Goal: Task Accomplishment & Management: Manage account settings

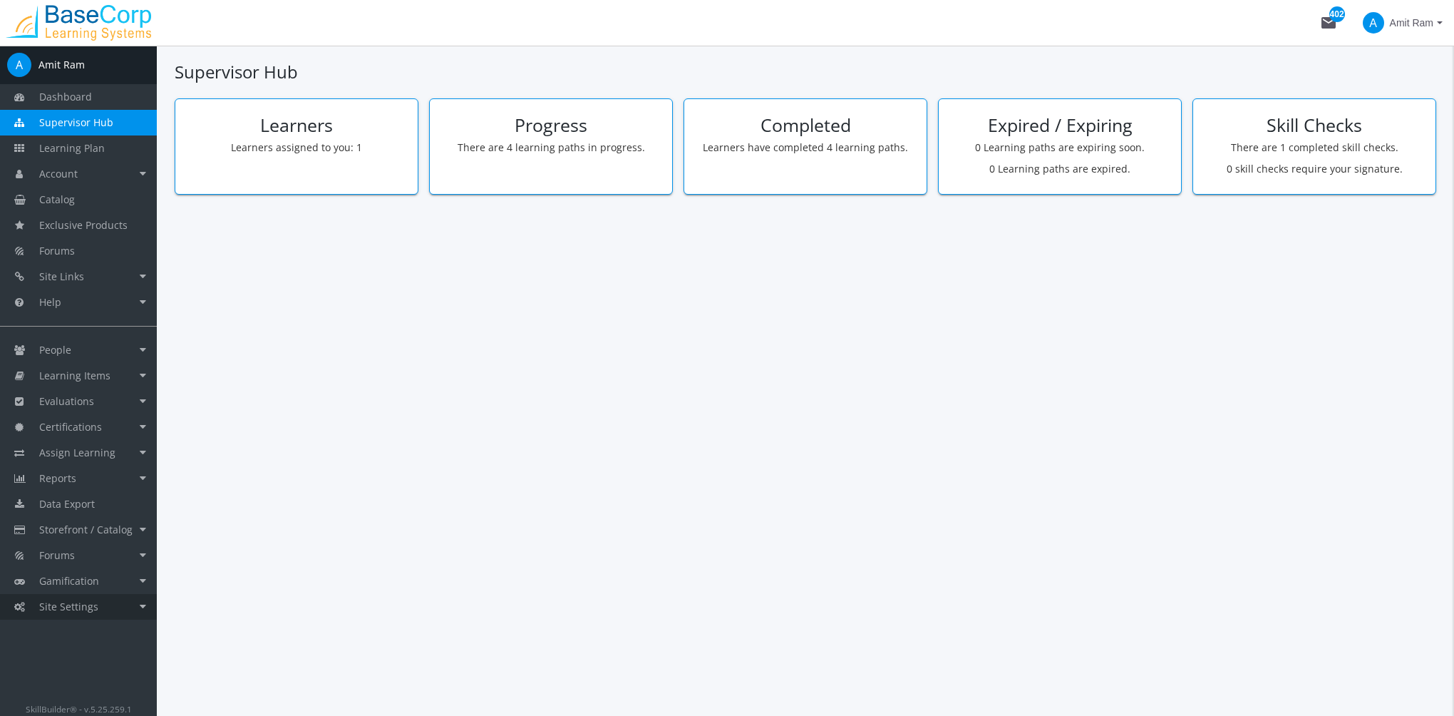
click at [116, 602] on link "Site Settings" at bounding box center [78, 607] width 157 height 26
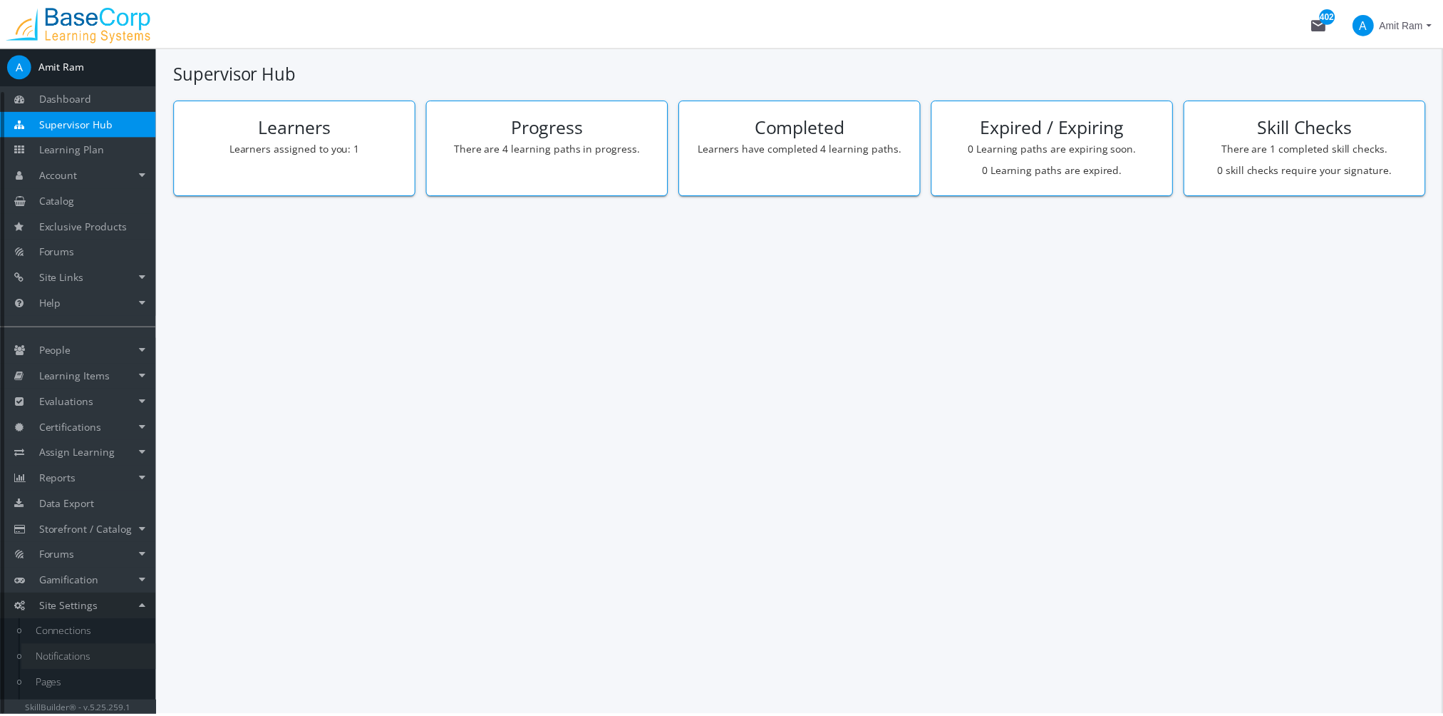
scroll to position [46, 0]
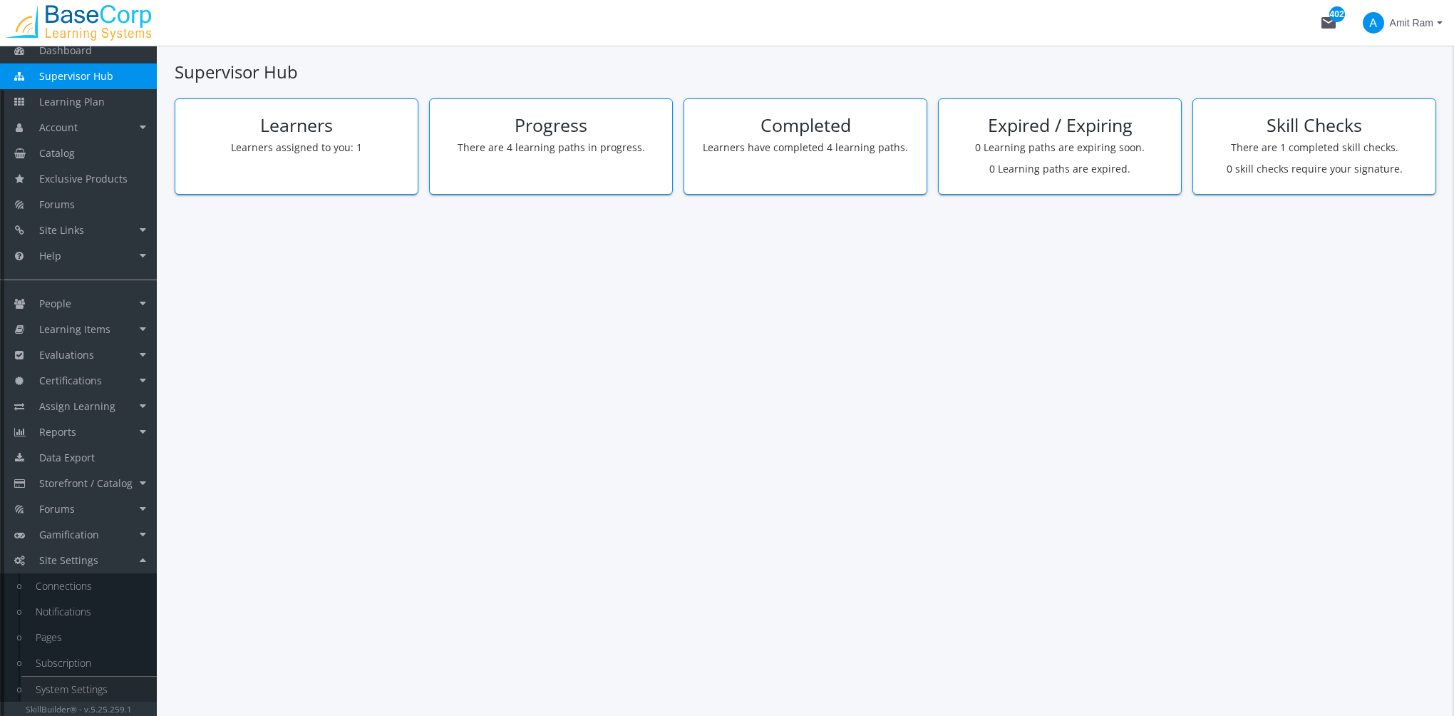
click at [95, 686] on link "System Settings" at bounding box center [88, 689] width 135 height 26
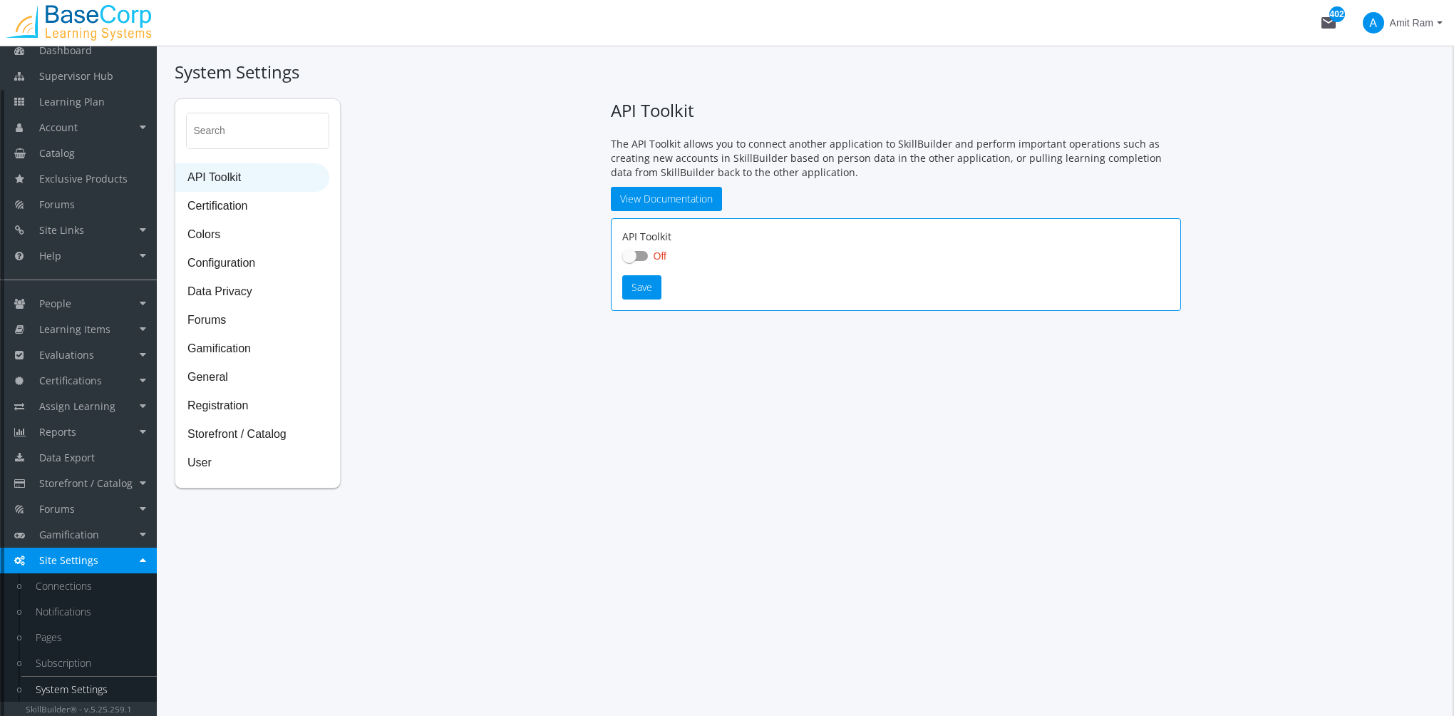
checkbox input "true"
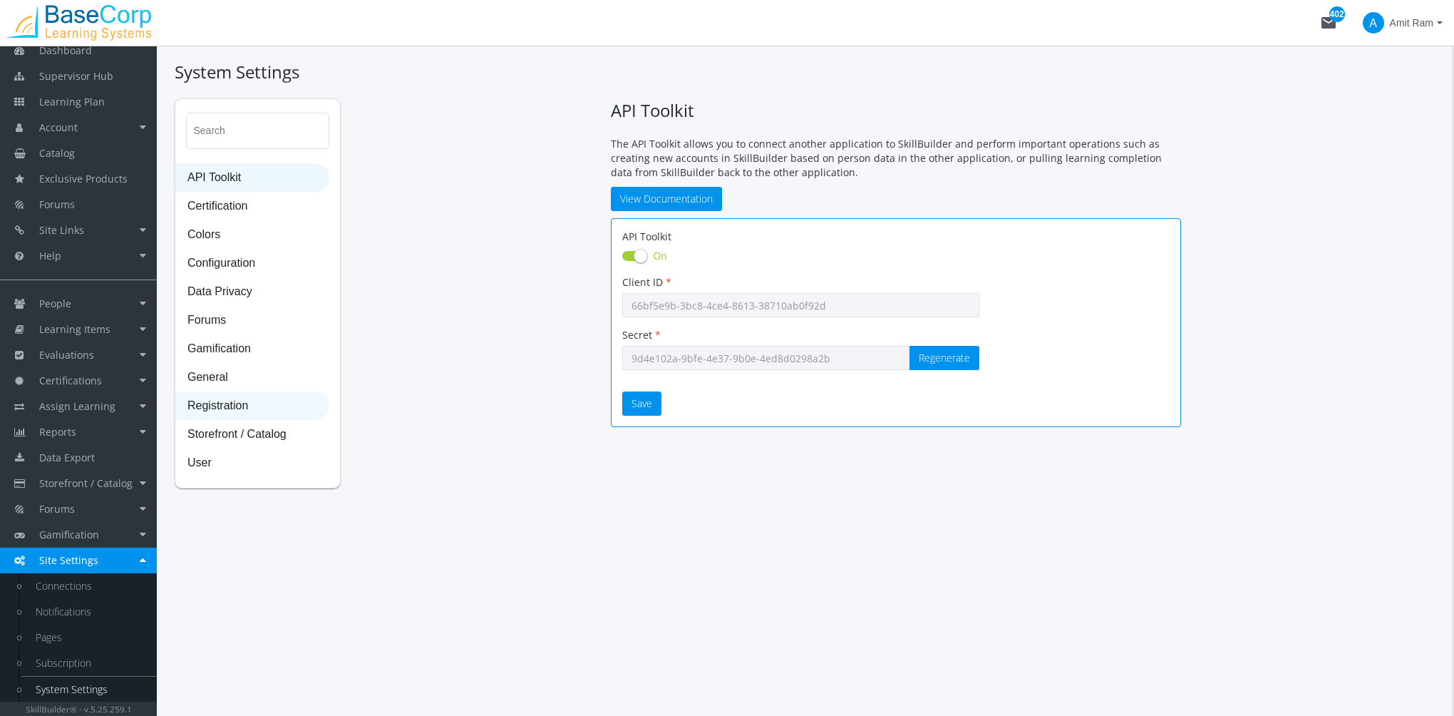
click at [252, 408] on span "Registration" at bounding box center [252, 406] width 153 height 29
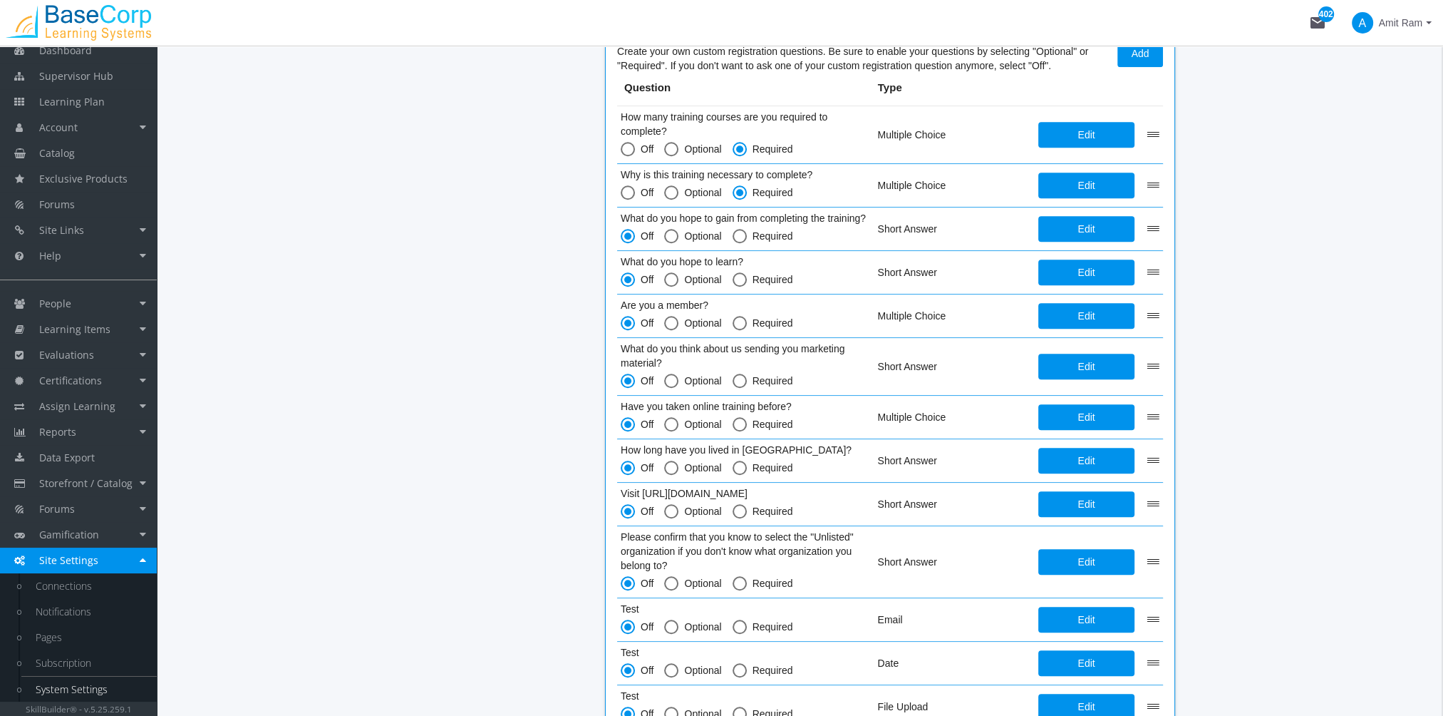
scroll to position [1671, 0]
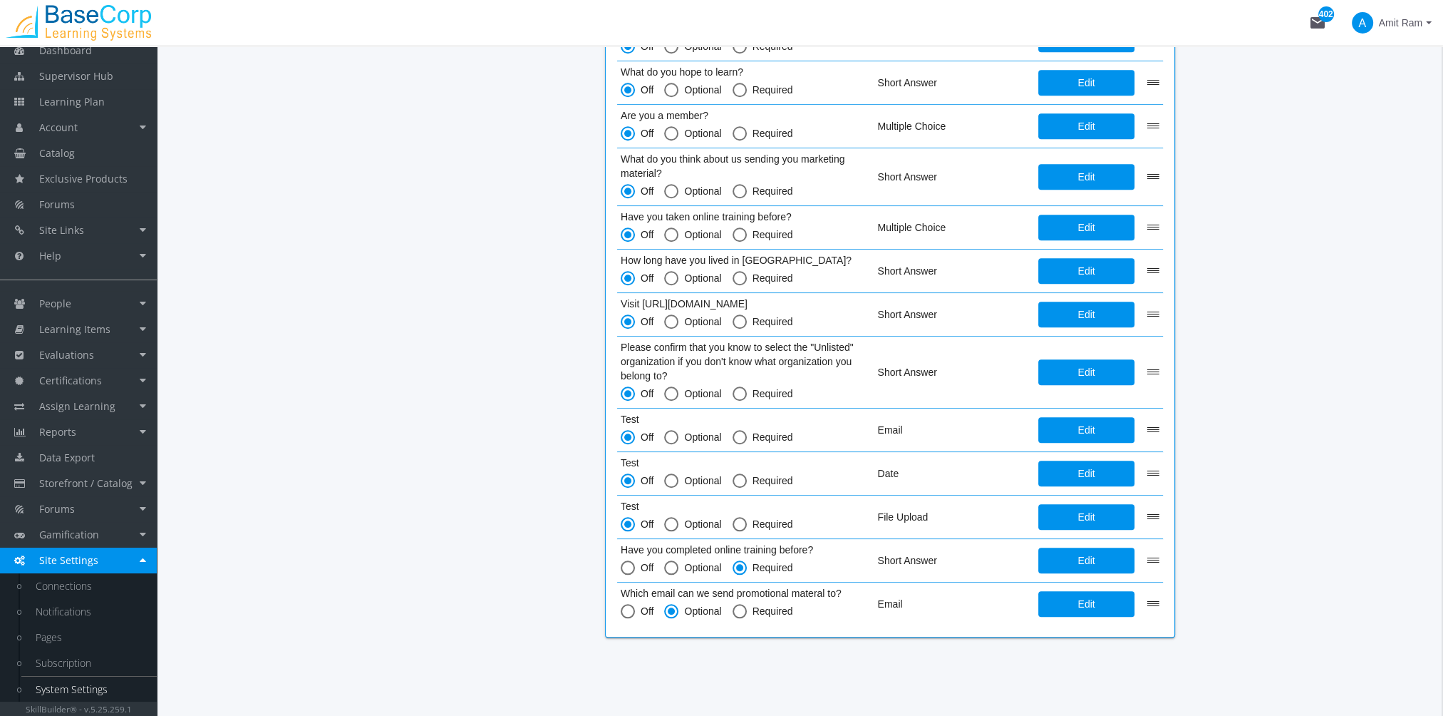
click at [1075, 610] on span "Edit" at bounding box center [1086, 604] width 73 height 26
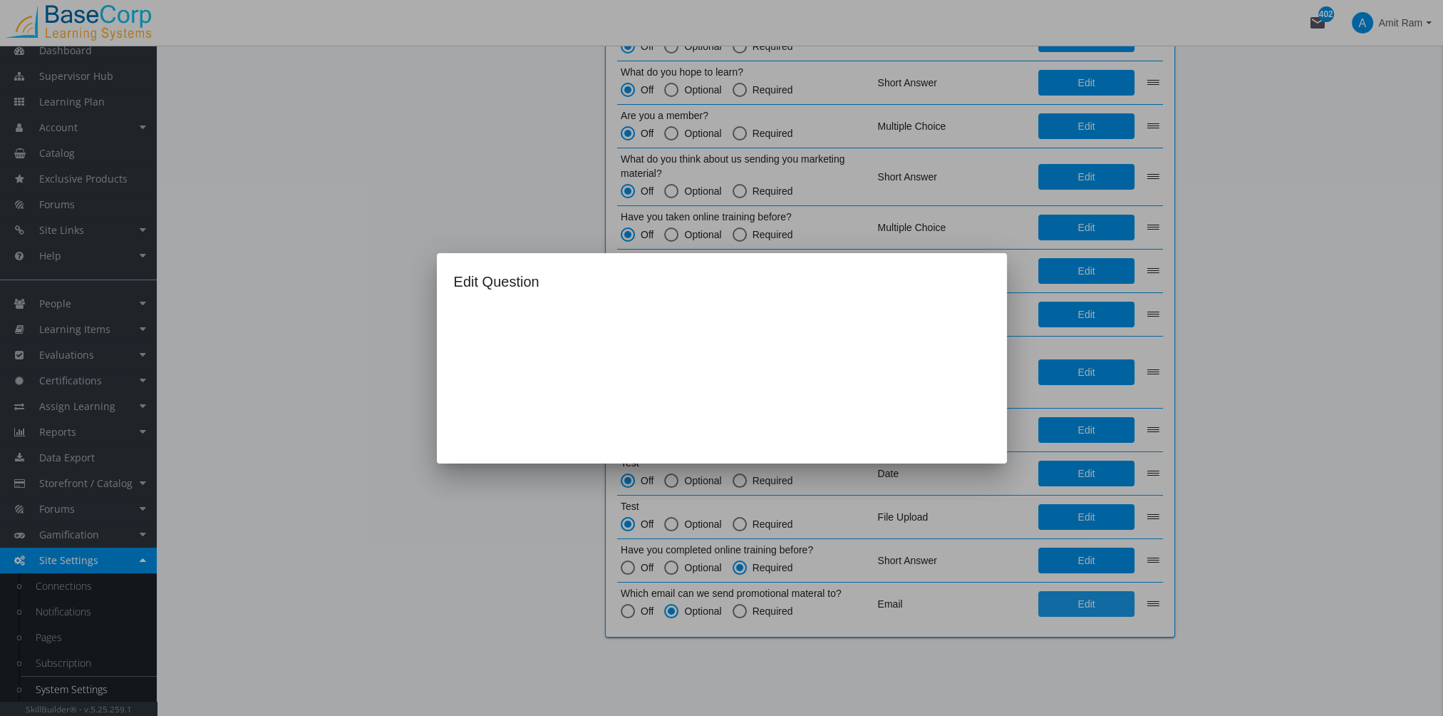
scroll to position [0, 0]
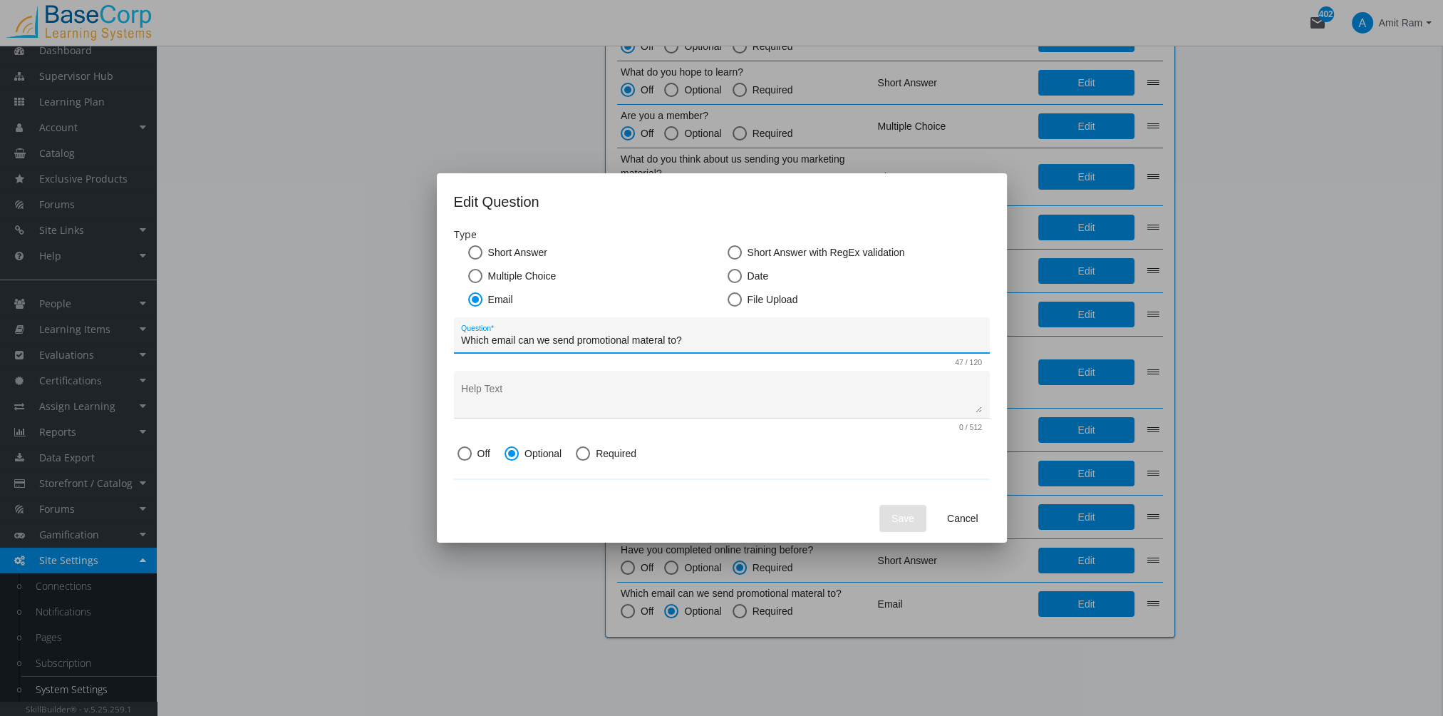
click at [657, 339] on input "Which email can we send promotional materal to?" at bounding box center [721, 340] width 521 height 11
type input "Which email can we send promotional material to?"
click at [913, 519] on span "Save" at bounding box center [903, 518] width 23 height 26
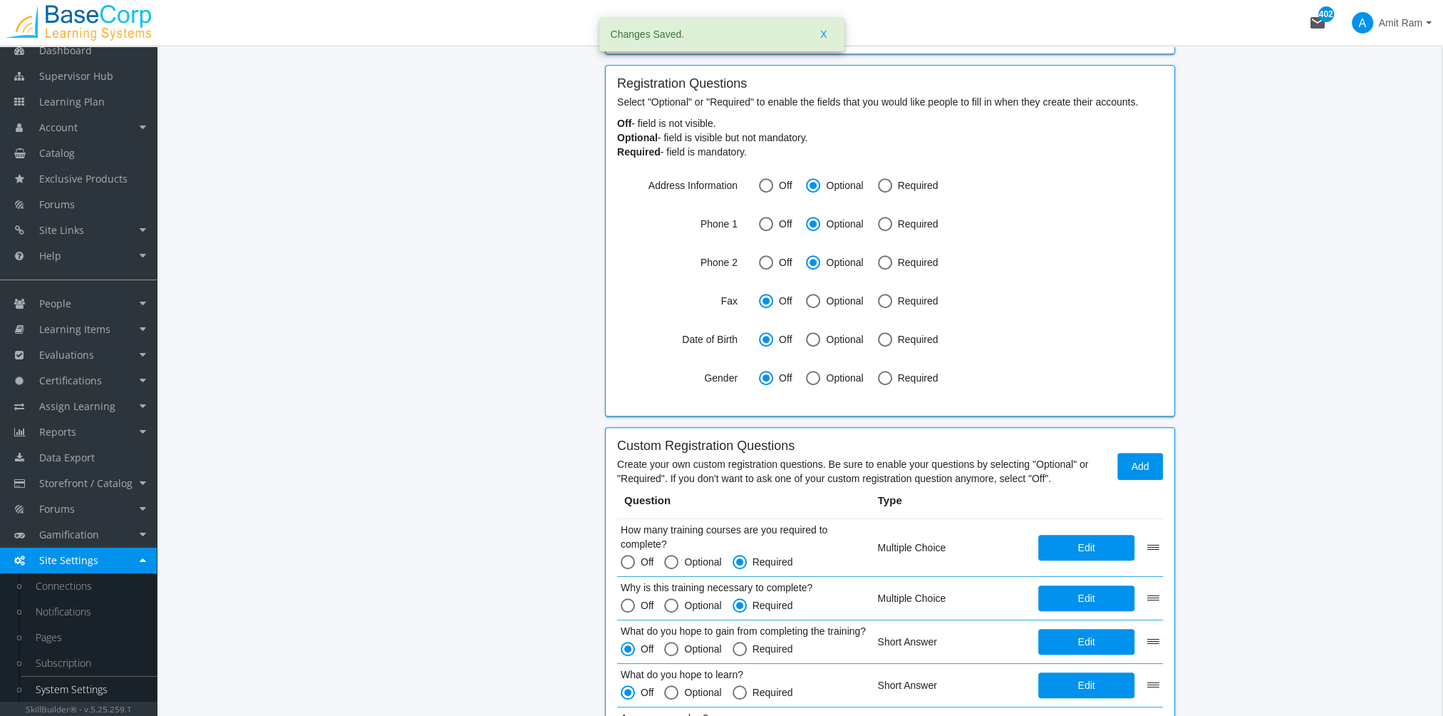
scroll to position [1029, 0]
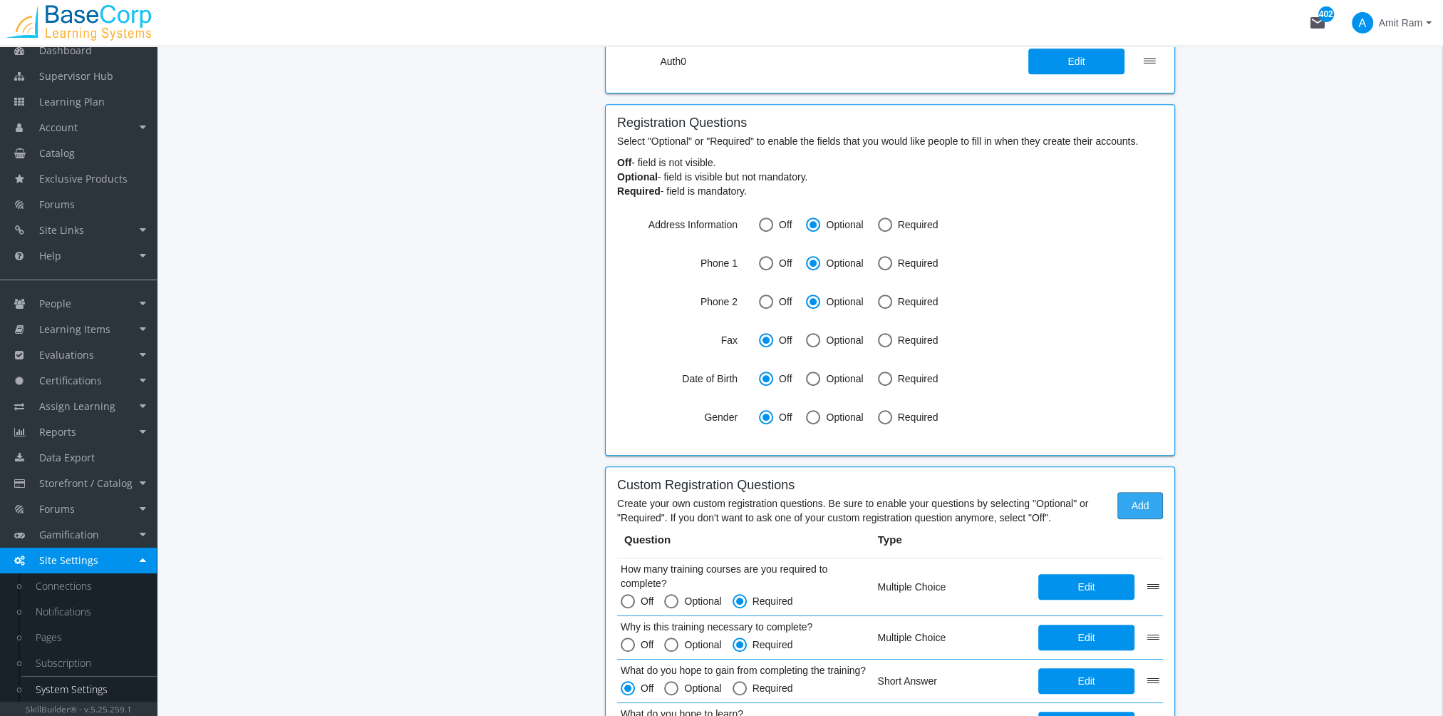
click at [1149, 505] on span "Add" at bounding box center [1140, 505] width 21 height 26
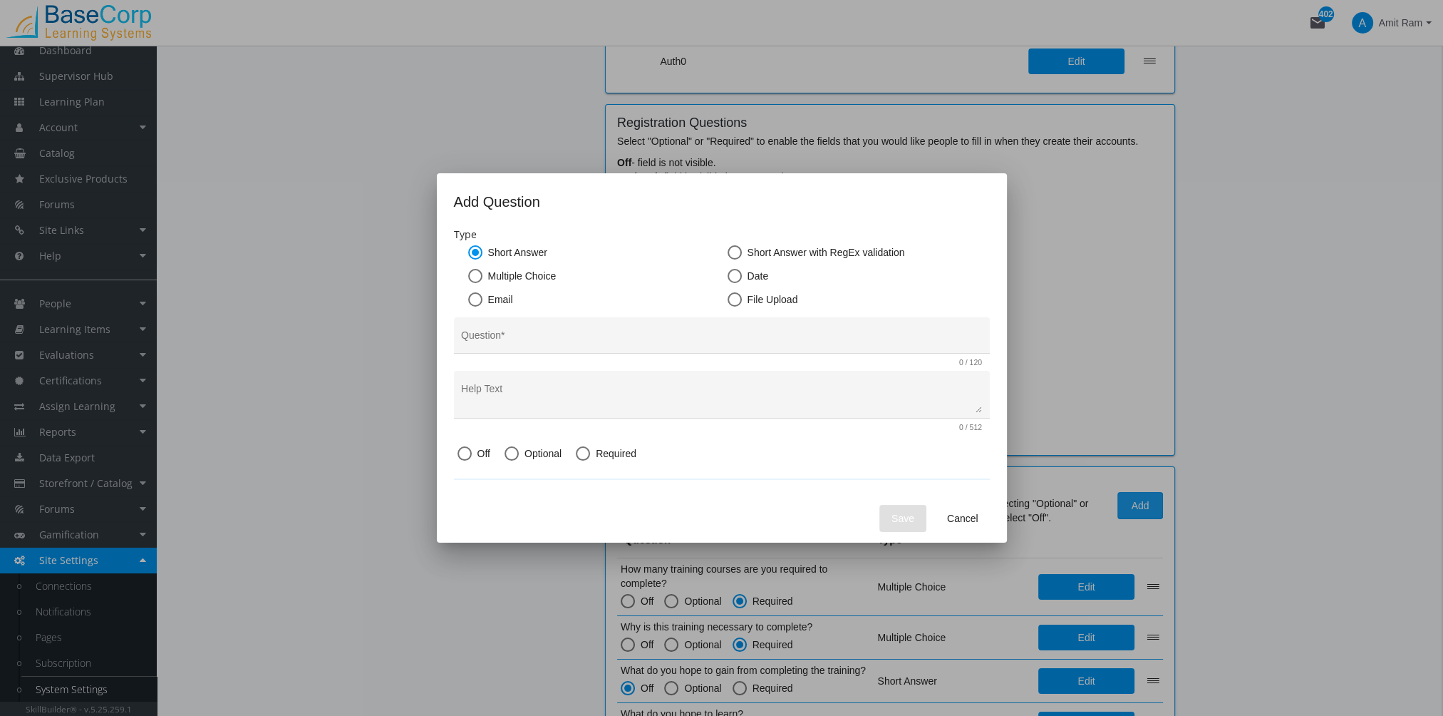
scroll to position [0, 0]
click at [760, 277] on span "Date" at bounding box center [755, 276] width 27 height 14
click at [742, 277] on input "Date" at bounding box center [735, 279] width 14 height 14
radio input "true"
click at [636, 338] on input "Question *" at bounding box center [721, 340] width 521 height 11
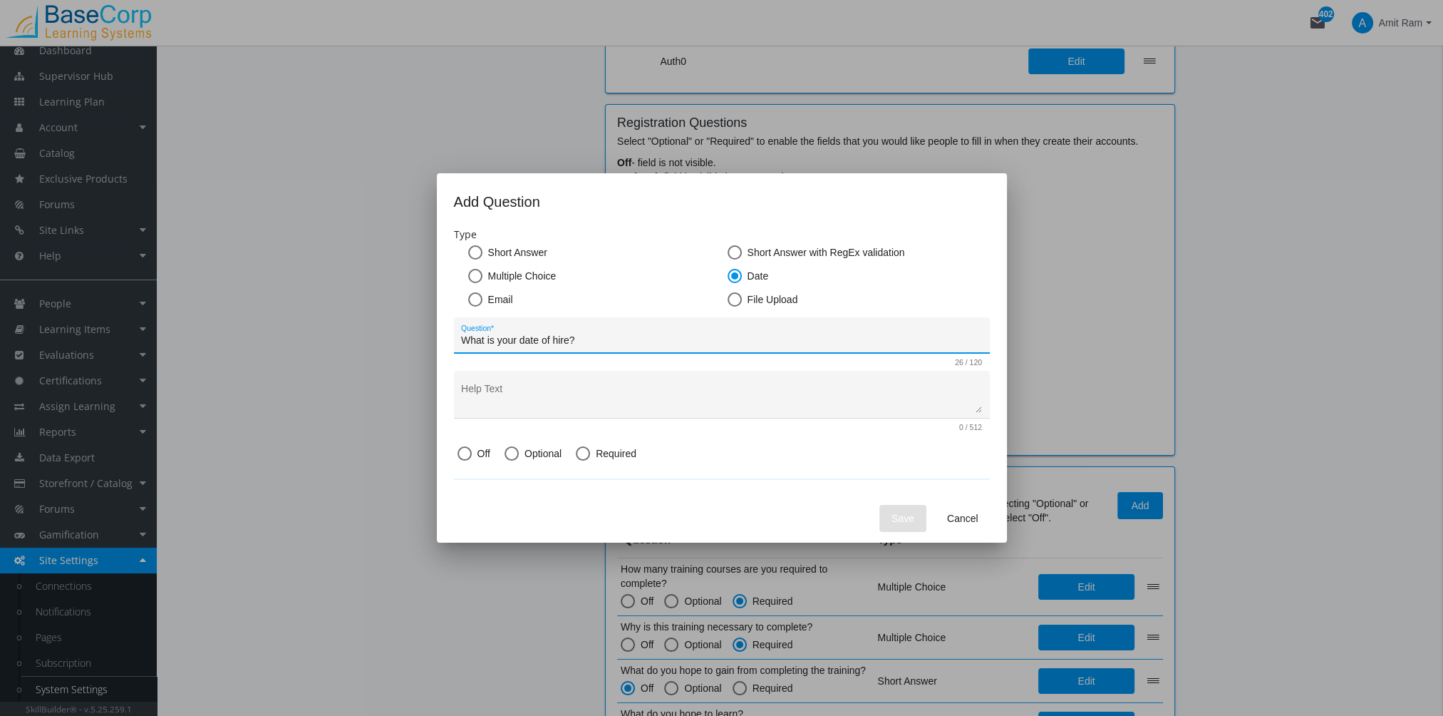
type input "What is your date of hire?"
click at [522, 455] on span "Optional" at bounding box center [540, 453] width 43 height 14
click at [519, 455] on input "Optional" at bounding box center [512, 456] width 14 height 14
radio input "true"
click at [898, 521] on span "Save" at bounding box center [903, 518] width 23 height 26
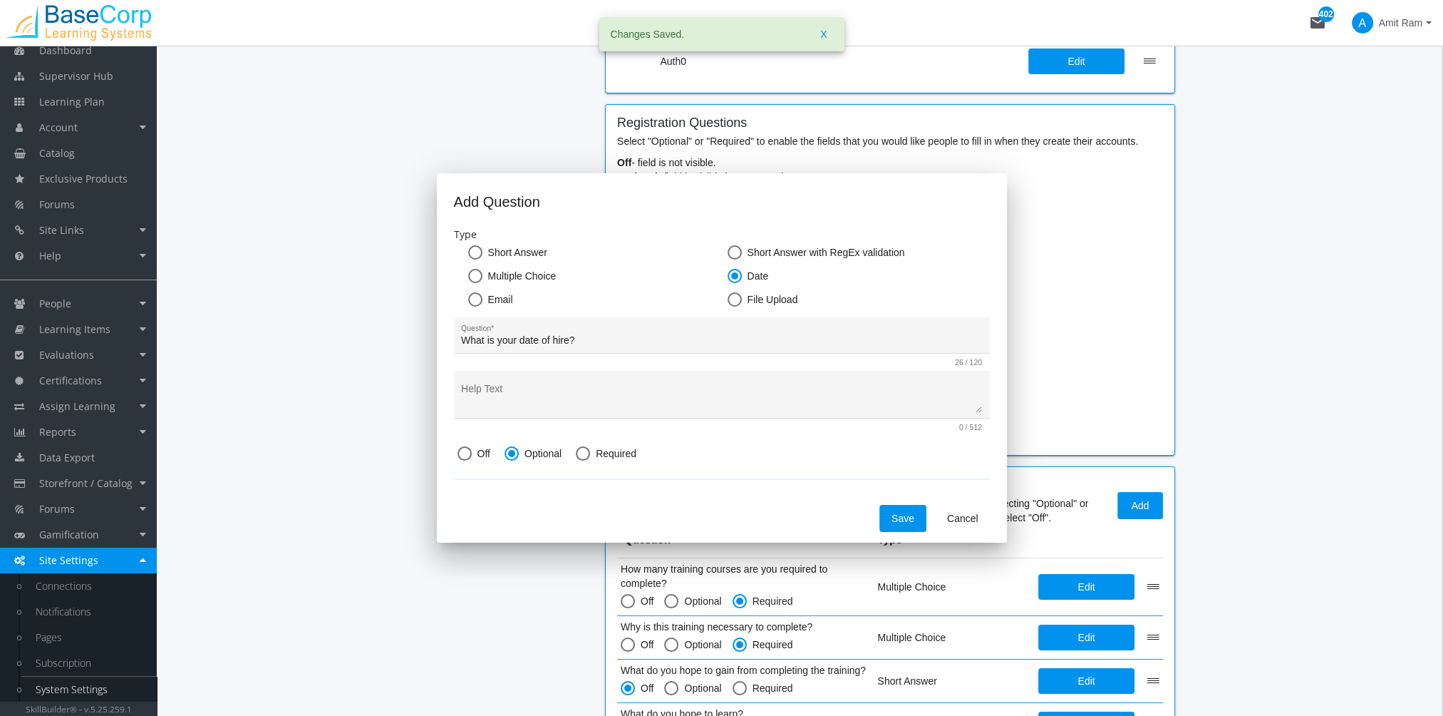
scroll to position [1029, 0]
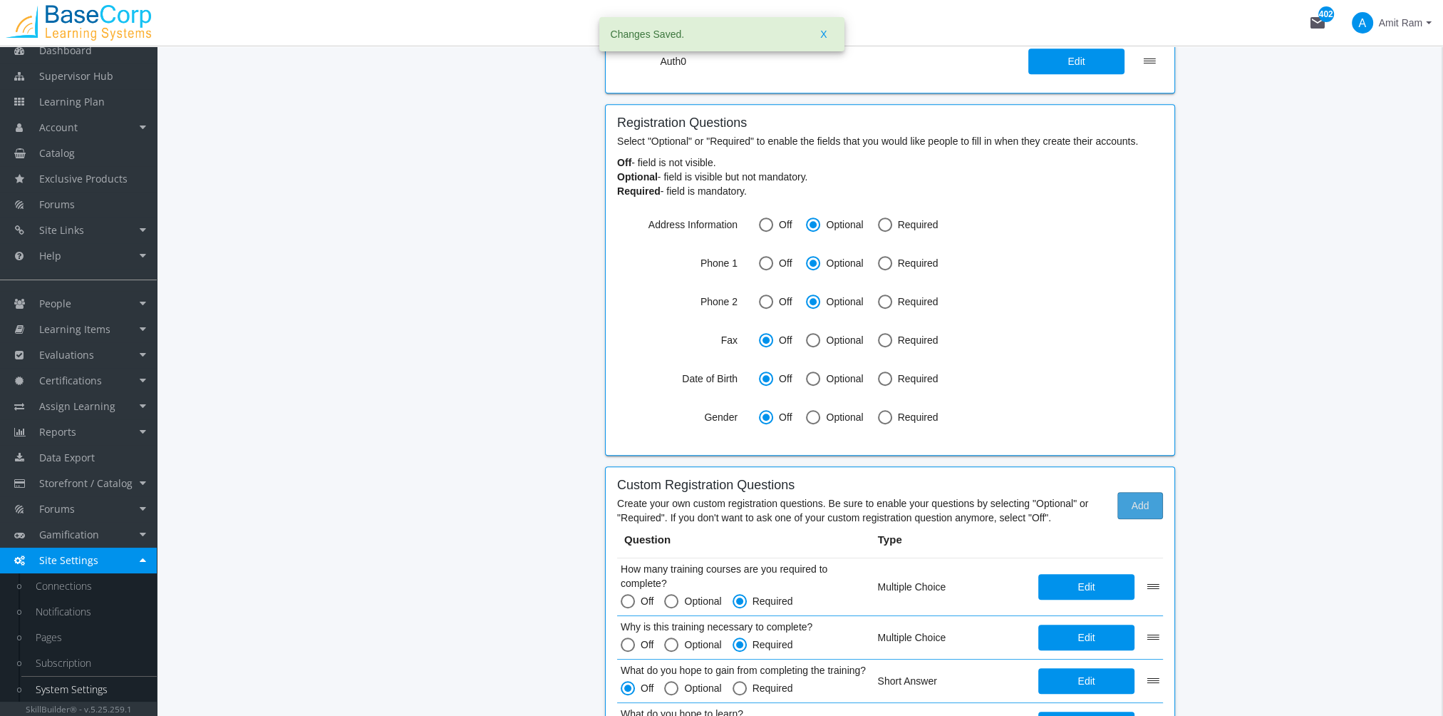
click at [1149, 505] on span "Add" at bounding box center [1140, 505] width 21 height 26
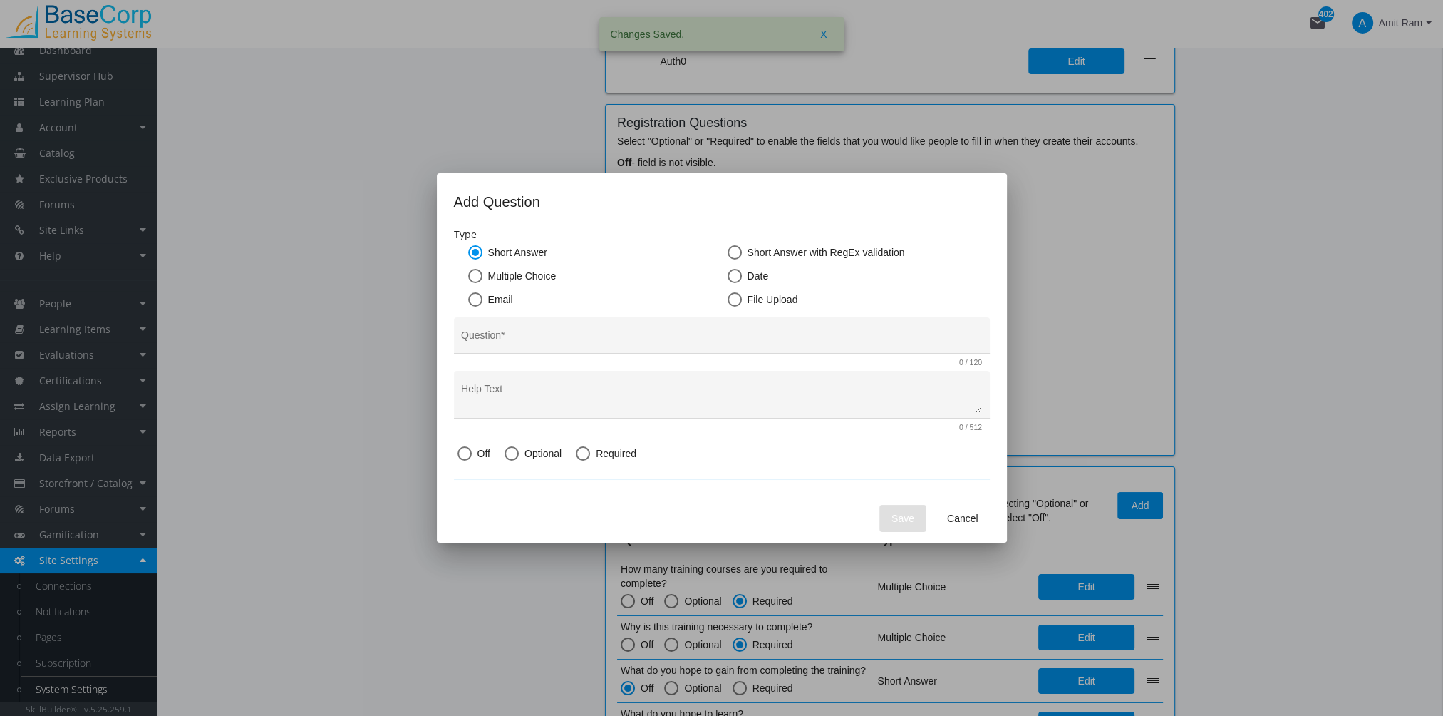
click at [754, 300] on span "File Upload" at bounding box center [770, 299] width 56 height 14
click at [742, 300] on input "File Upload" at bounding box center [735, 302] width 14 height 14
radio input "true"
click at [579, 339] on input "Question *" at bounding box center [721, 340] width 521 height 11
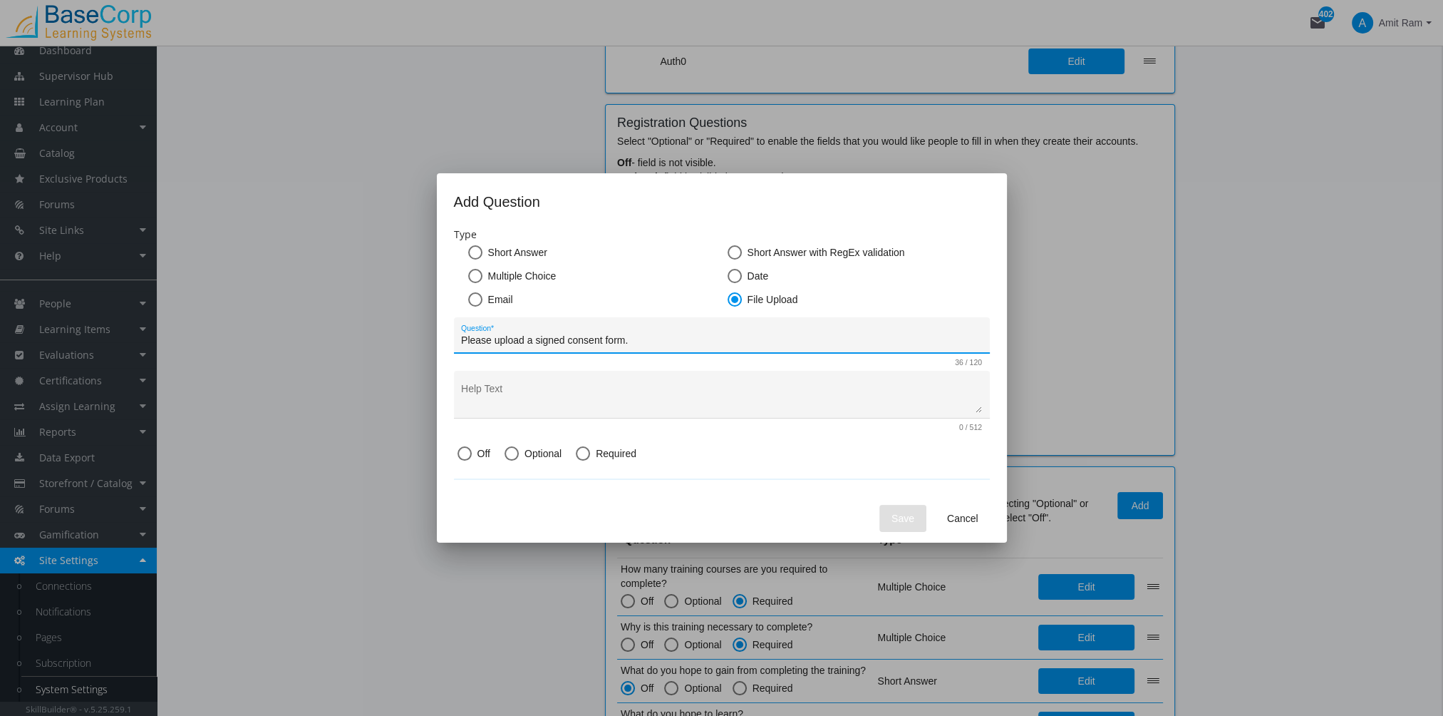
type input "Please upload a signed consent form."
click at [542, 456] on span "Optional" at bounding box center [540, 453] width 43 height 14
click at [519, 456] on input "Optional" at bounding box center [512, 456] width 14 height 14
radio input "true"
click at [907, 517] on span "Save" at bounding box center [903, 518] width 23 height 26
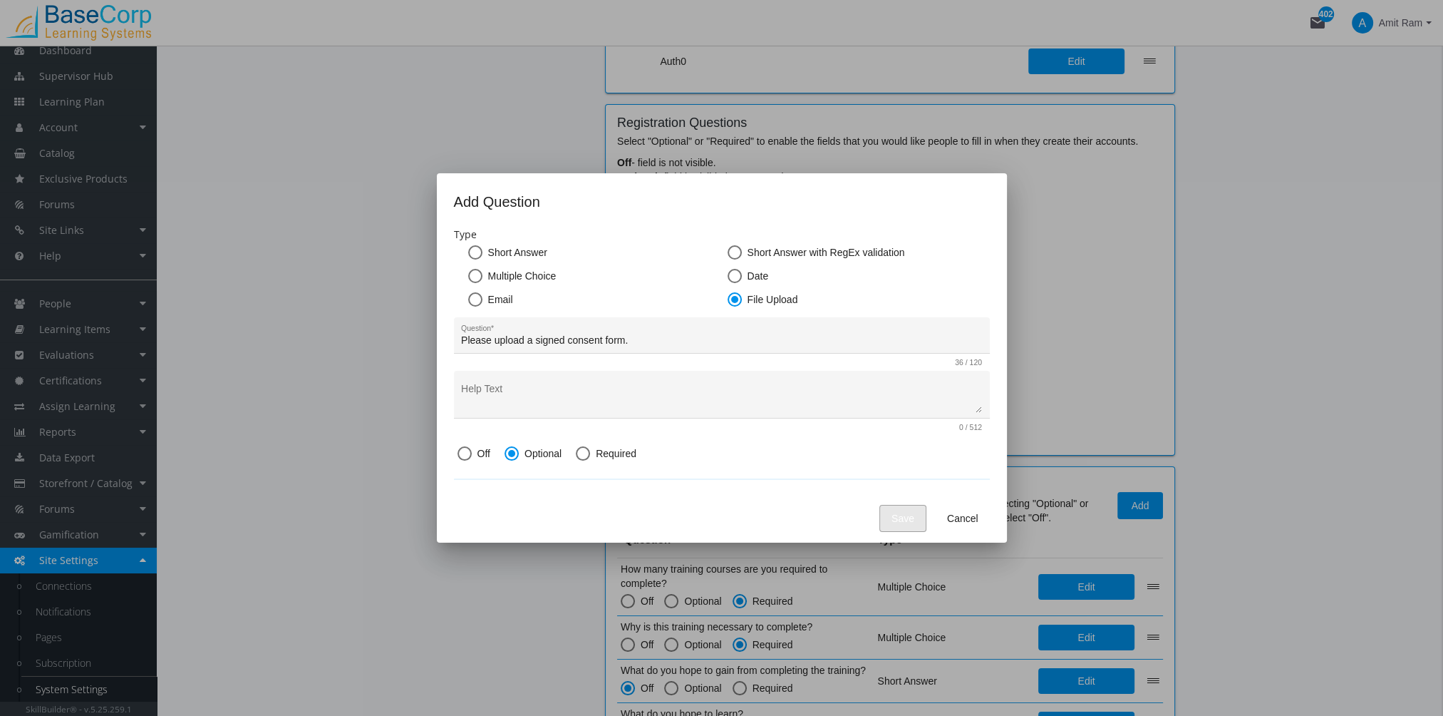
scroll to position [1029, 0]
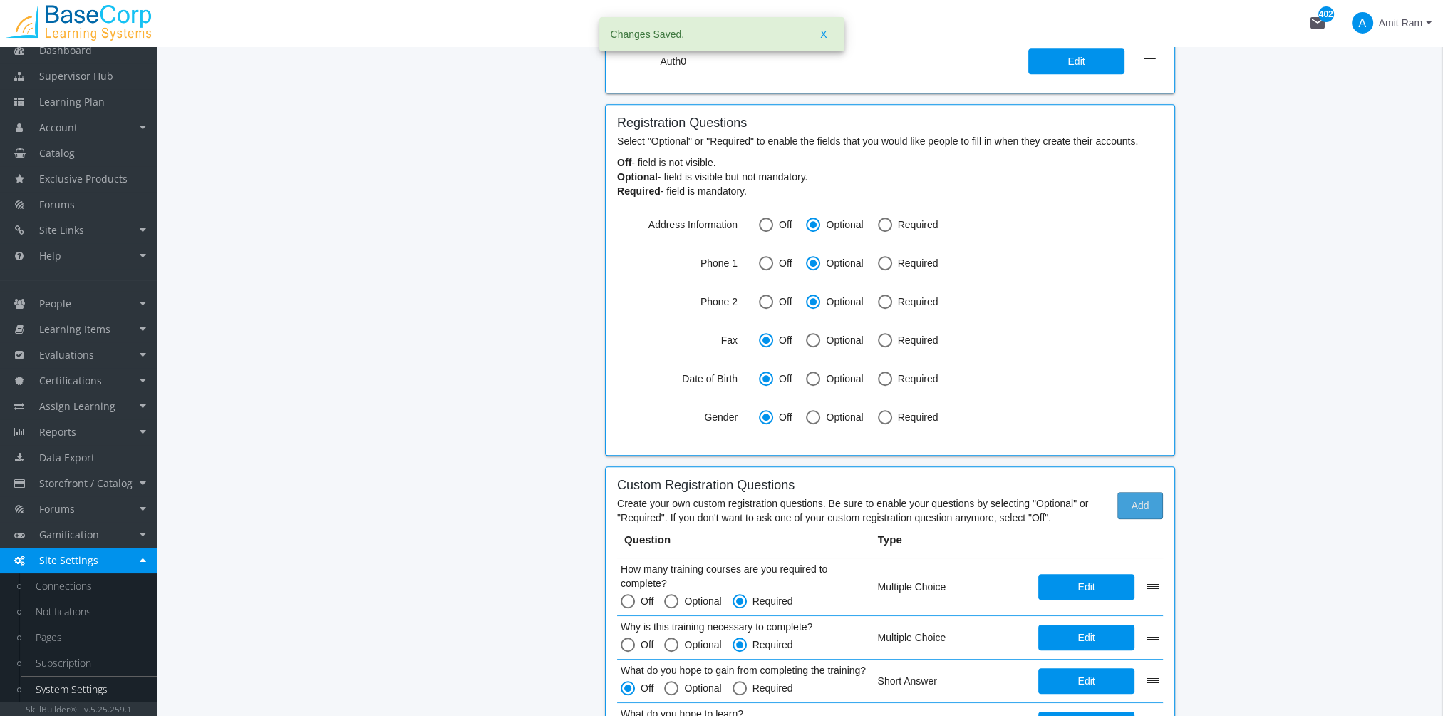
click at [1127, 500] on button "Add" at bounding box center [1140, 505] width 46 height 27
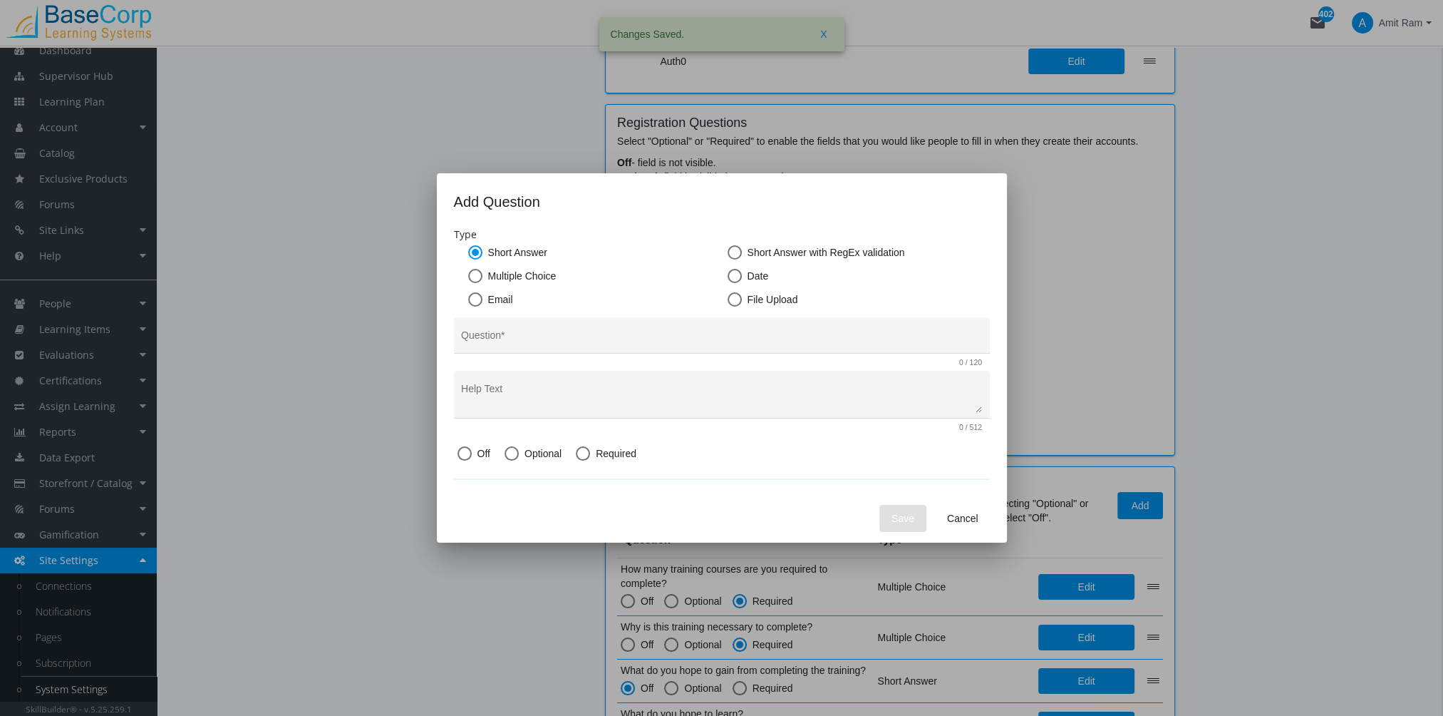
click at [816, 255] on span "Short Answer with RegEx validation" at bounding box center [823, 252] width 163 height 14
click at [742, 255] on input "Short Answer with RegEx validation" at bounding box center [735, 255] width 14 height 14
radio input "true"
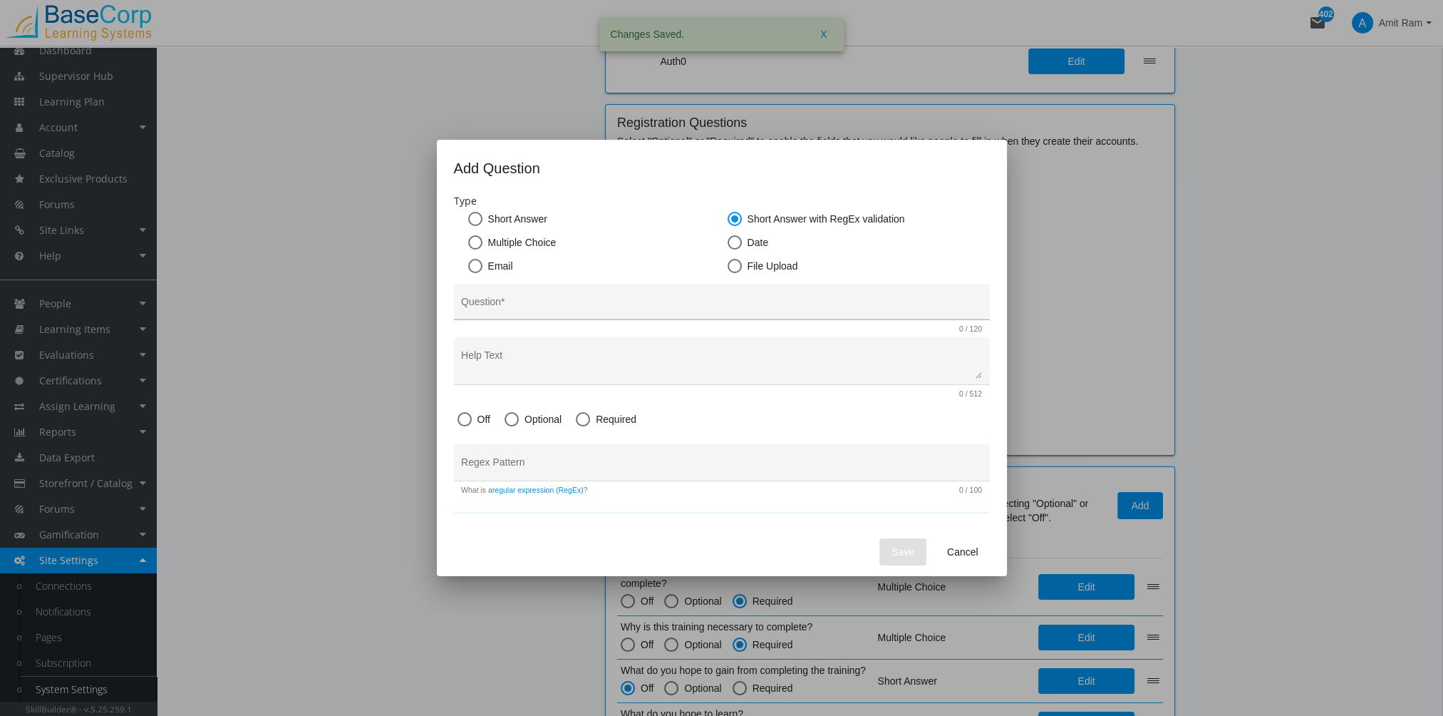
click at [554, 306] on input "Question *" at bounding box center [721, 306] width 521 height 11
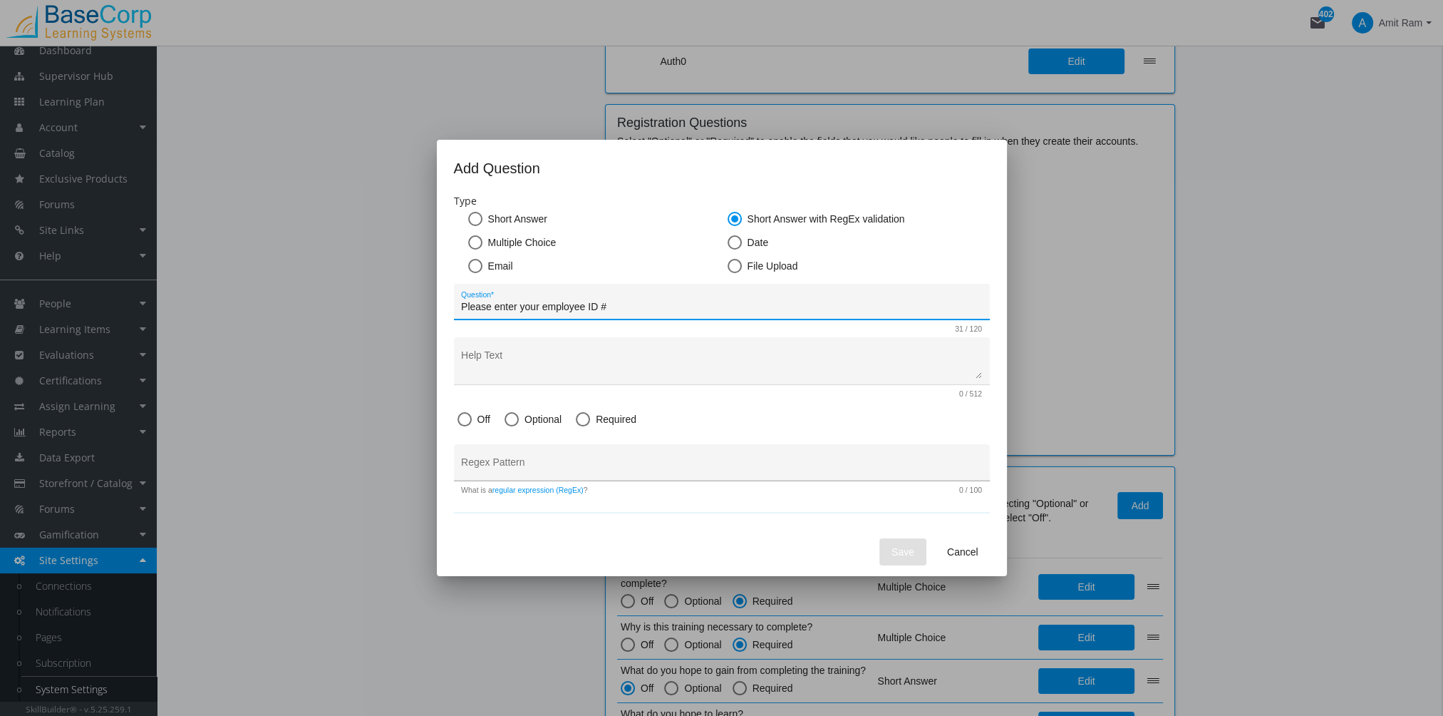
type input "Please enter your employee ID #"
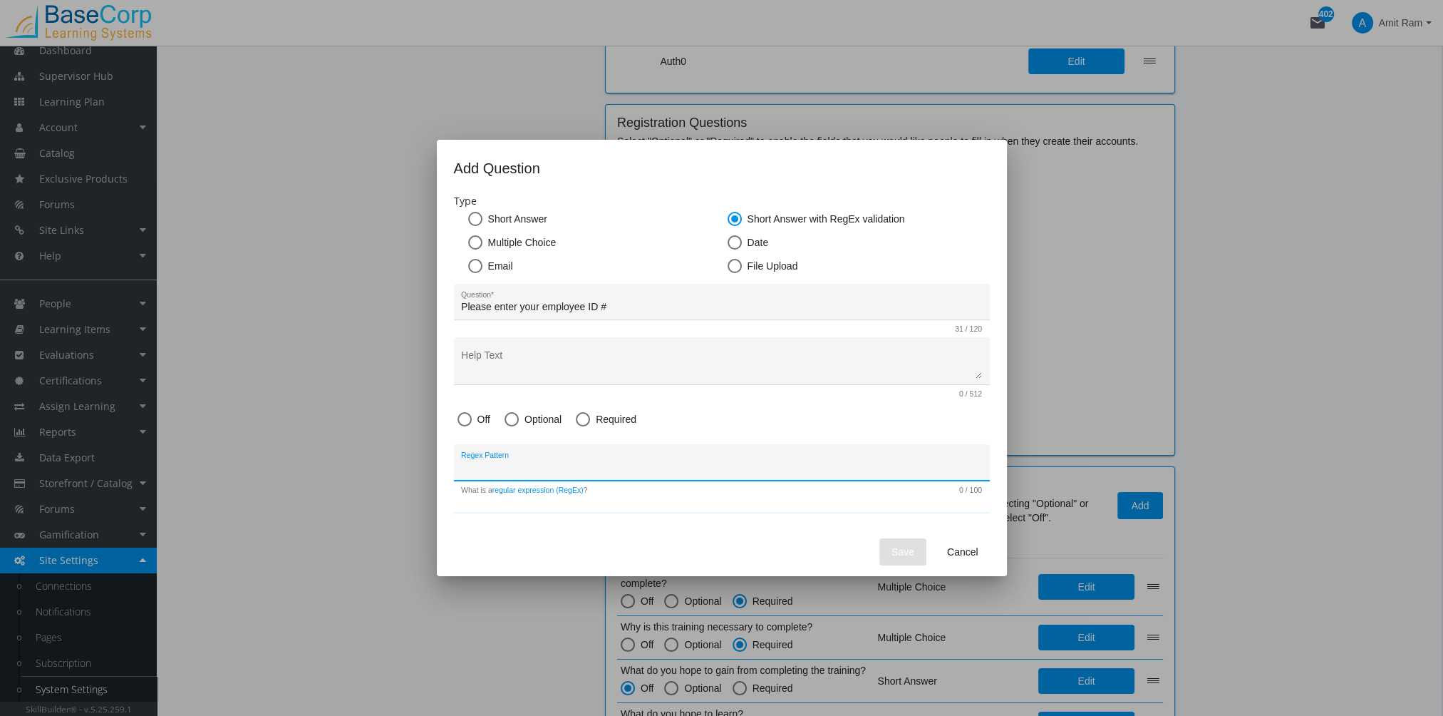
click at [586, 463] on input "Regex Pattern" at bounding box center [721, 467] width 521 height 11
click at [525, 496] on div "Type Short Answer Short Answer with RegEx validation Multiple Choice Date Email…" at bounding box center [722, 346] width 536 height 304
click at [528, 491] on link "regular expression (RegEx)" at bounding box center [537, 489] width 91 height 9
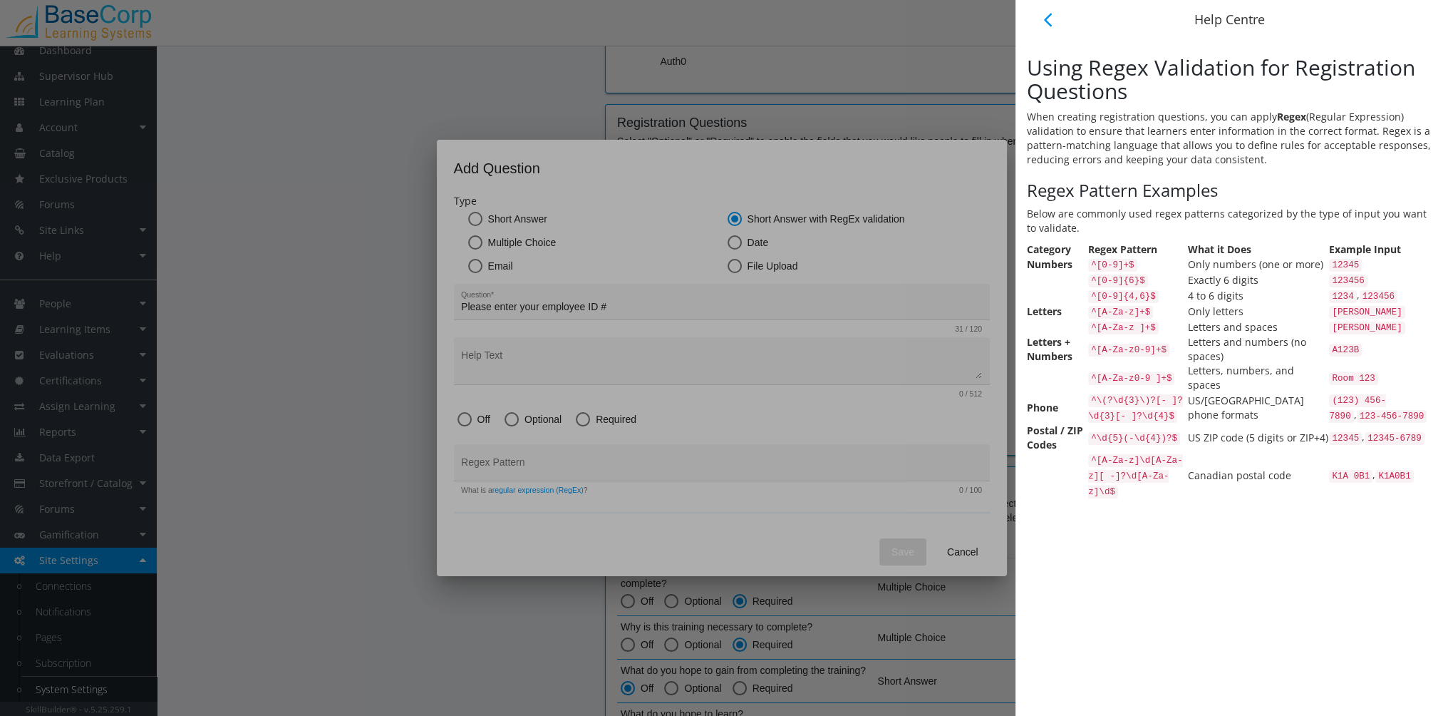
drag, startPoint x: 1161, startPoint y: 294, endPoint x: 1142, endPoint y: 319, distance: 31.5
click at [1100, 288] on td "^[0-9]{6}$" at bounding box center [1138, 280] width 100 height 16
copy code "^[0-9]{6}$"
click at [518, 457] on div at bounding box center [721, 358] width 1443 height 716
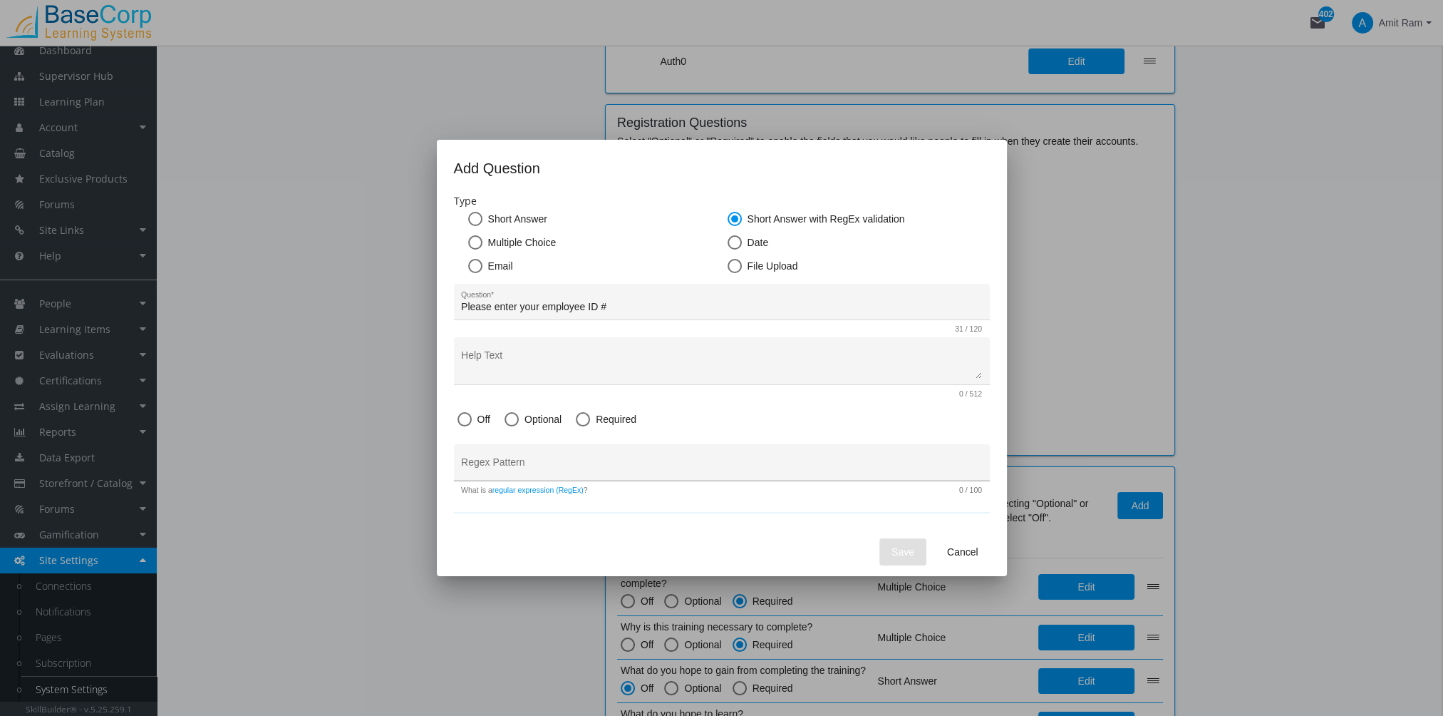
click at [522, 457] on div "Regex Pattern" at bounding box center [721, 466] width 521 height 29
paste input "^[0-9]{6}$"
type input "^[0-9]{6}$"
click at [777, 458] on div "^[0-9]{6}$ Regex Pattern" at bounding box center [721, 466] width 521 height 29
click at [513, 414] on span at bounding box center [512, 419] width 14 height 14
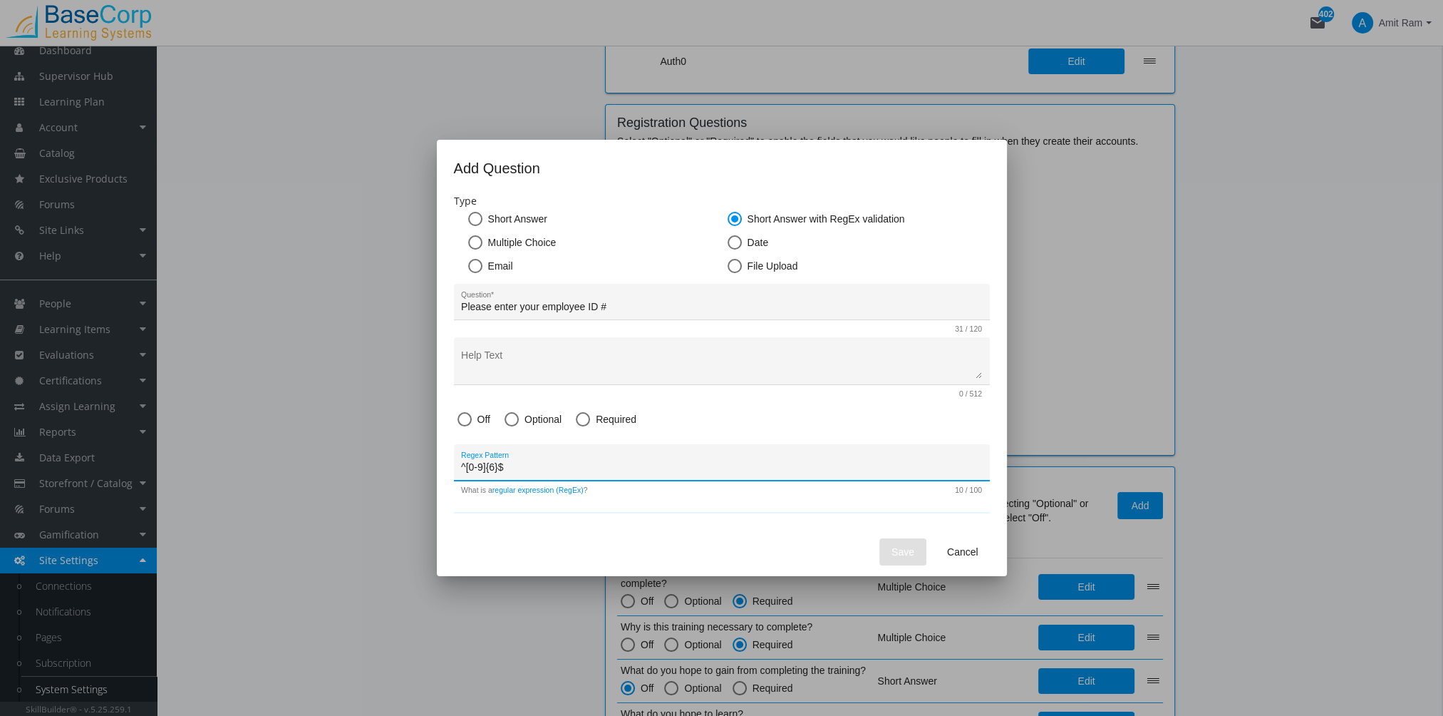
click at [513, 415] on input "Optional" at bounding box center [512, 422] width 14 height 14
radio input "true"
click at [522, 487] on link "regular expression (RegEx)" at bounding box center [537, 489] width 91 height 9
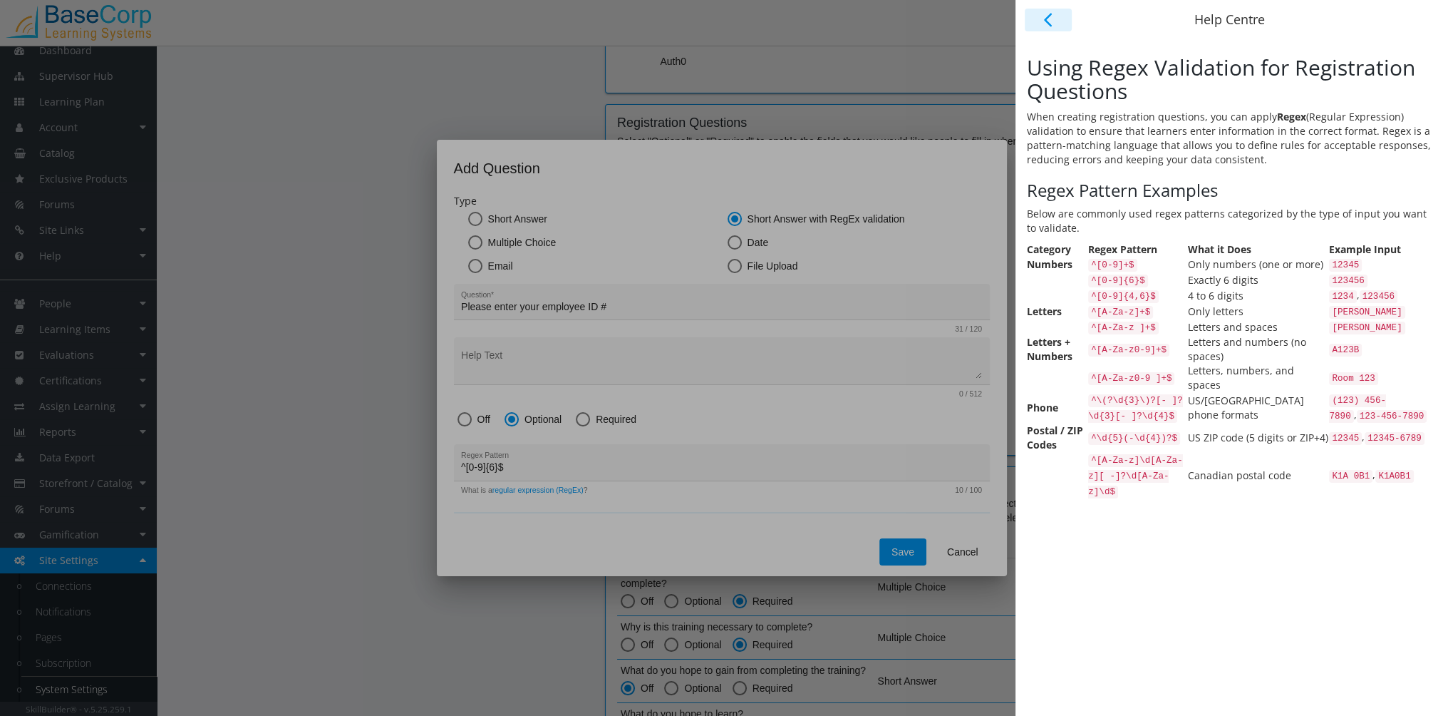
click at [773, 503] on div at bounding box center [721, 358] width 1443 height 716
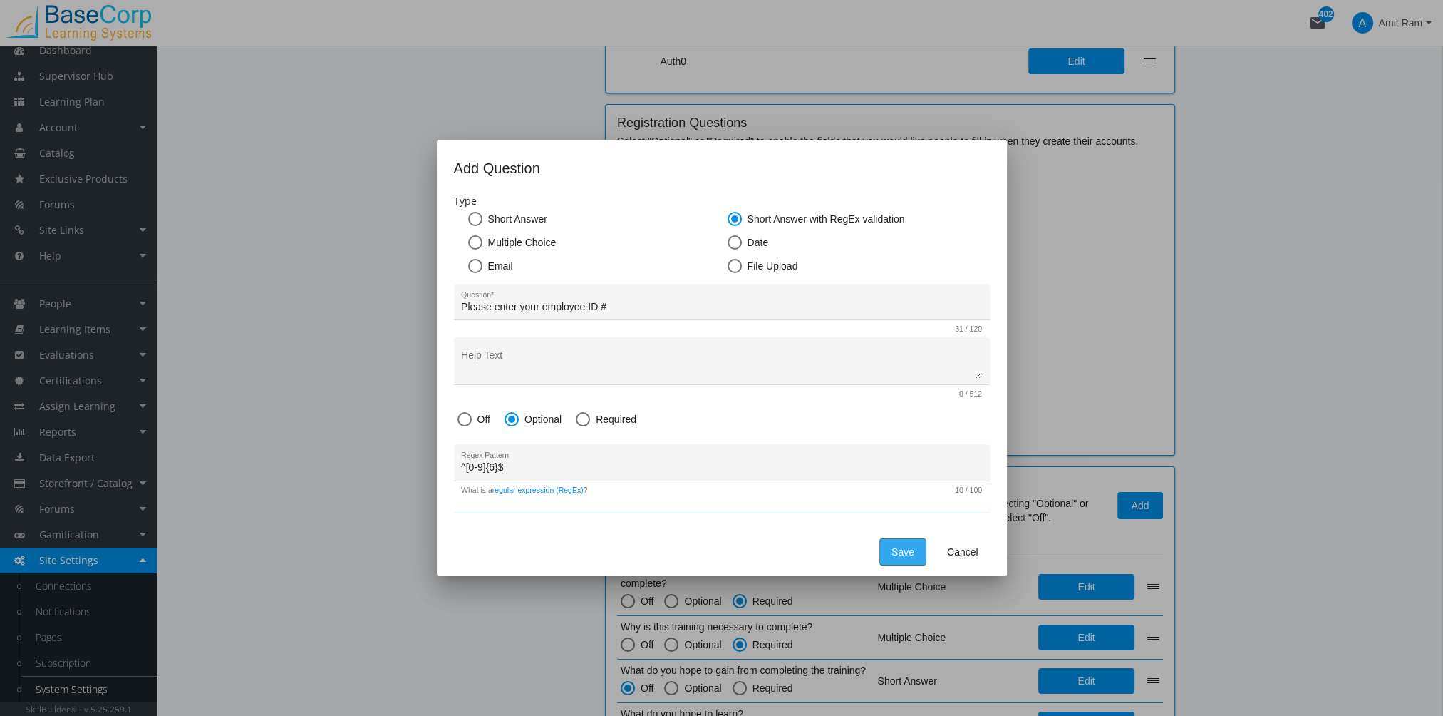
click at [907, 549] on span "Save" at bounding box center [903, 552] width 23 height 26
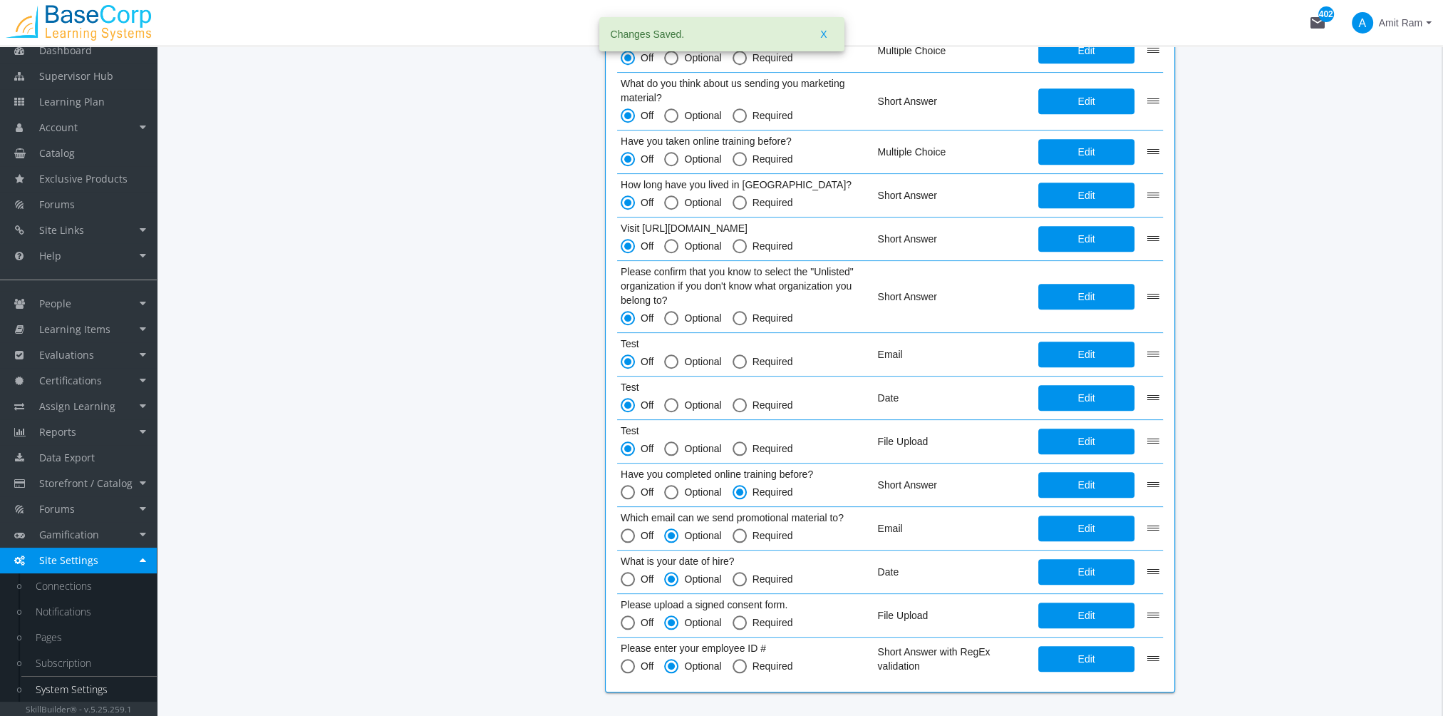
scroll to position [1800, 0]
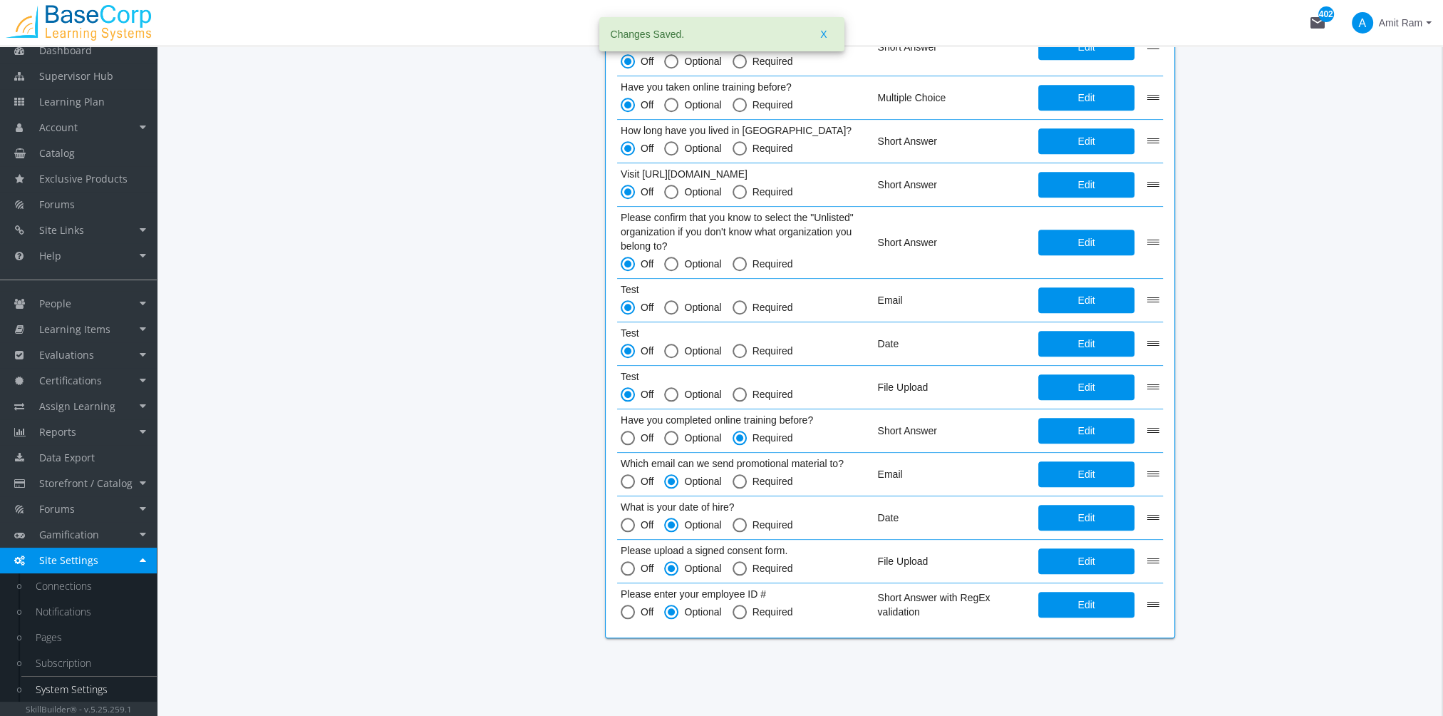
click at [1411, 21] on span "Amit Ram" at bounding box center [1400, 23] width 43 height 26
click at [1393, 119] on link "Sign Out" at bounding box center [1372, 127] width 129 height 16
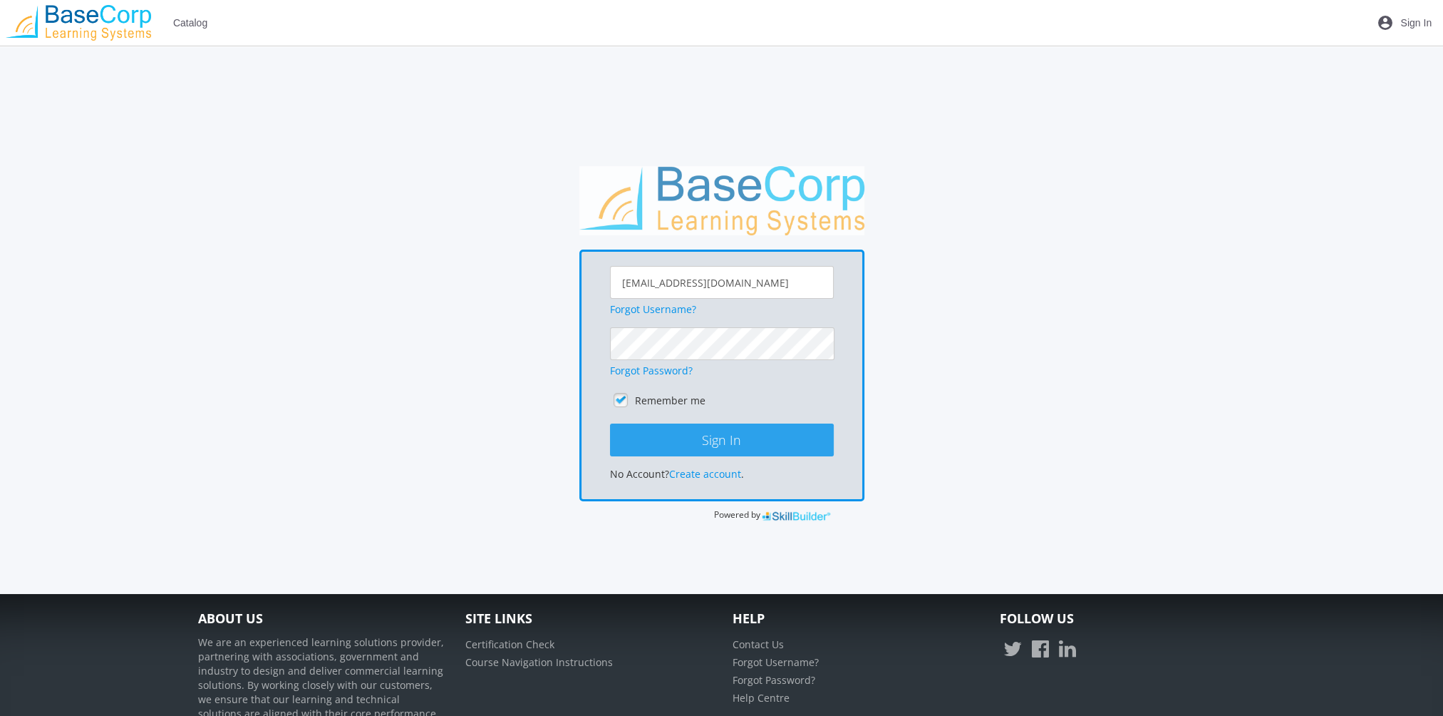
click at [704, 448] on button "Sign In" at bounding box center [722, 439] width 224 height 33
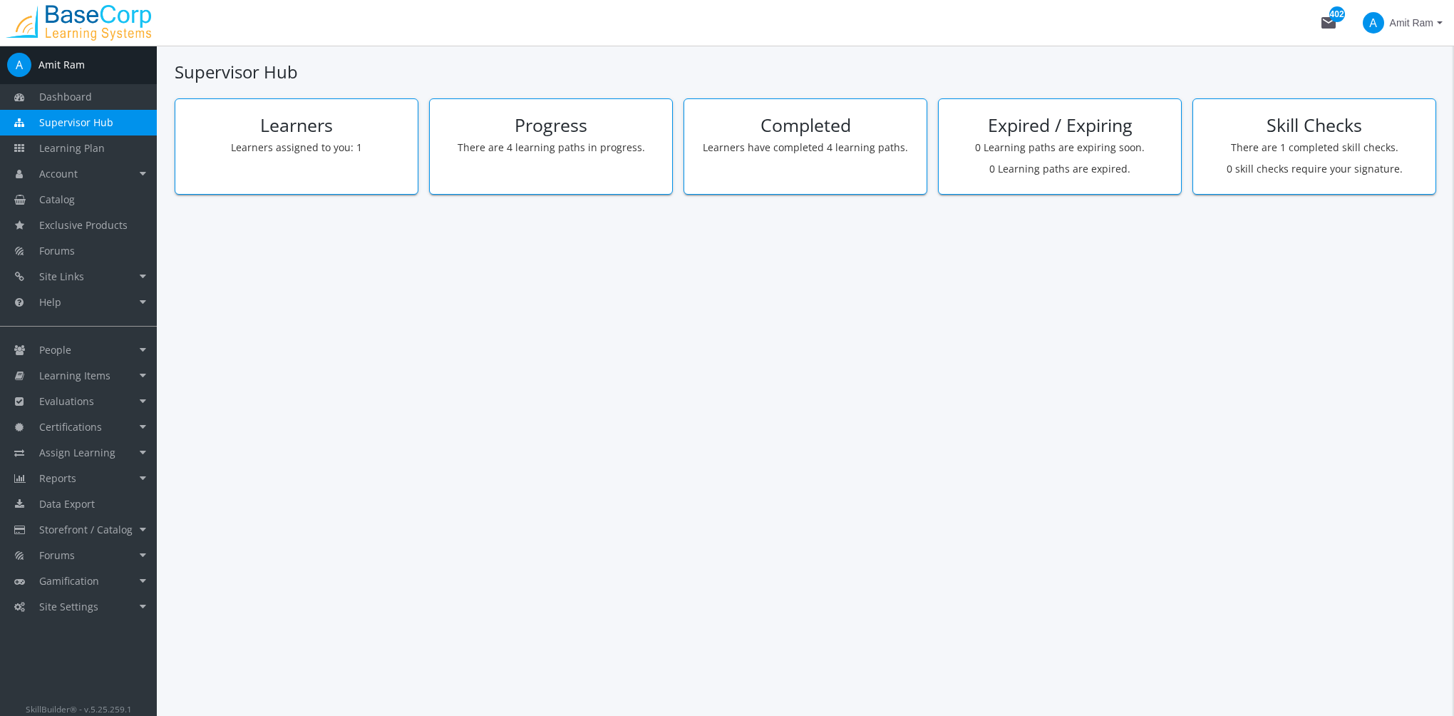
click at [1403, 21] on span "Amit Ram" at bounding box center [1411, 23] width 43 height 26
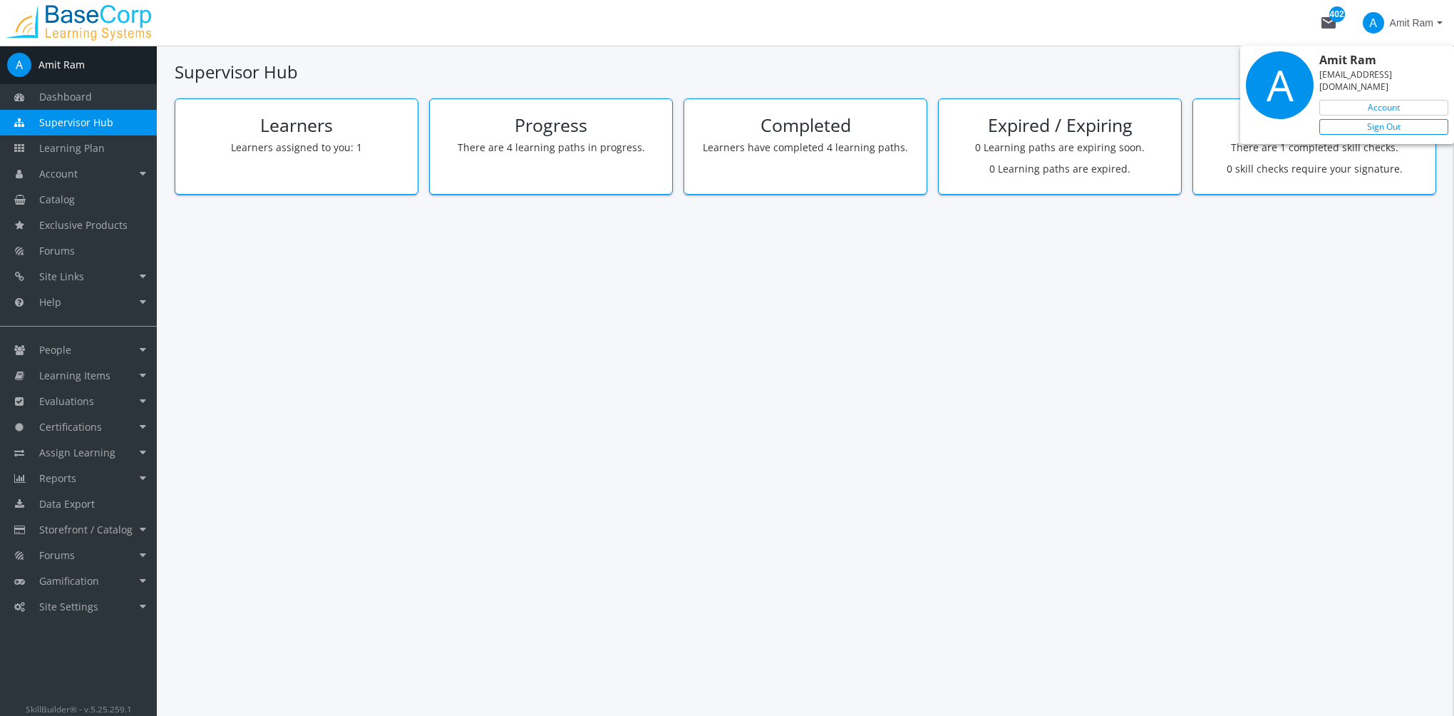
click at [1397, 119] on link "Sign Out" at bounding box center [1383, 127] width 129 height 16
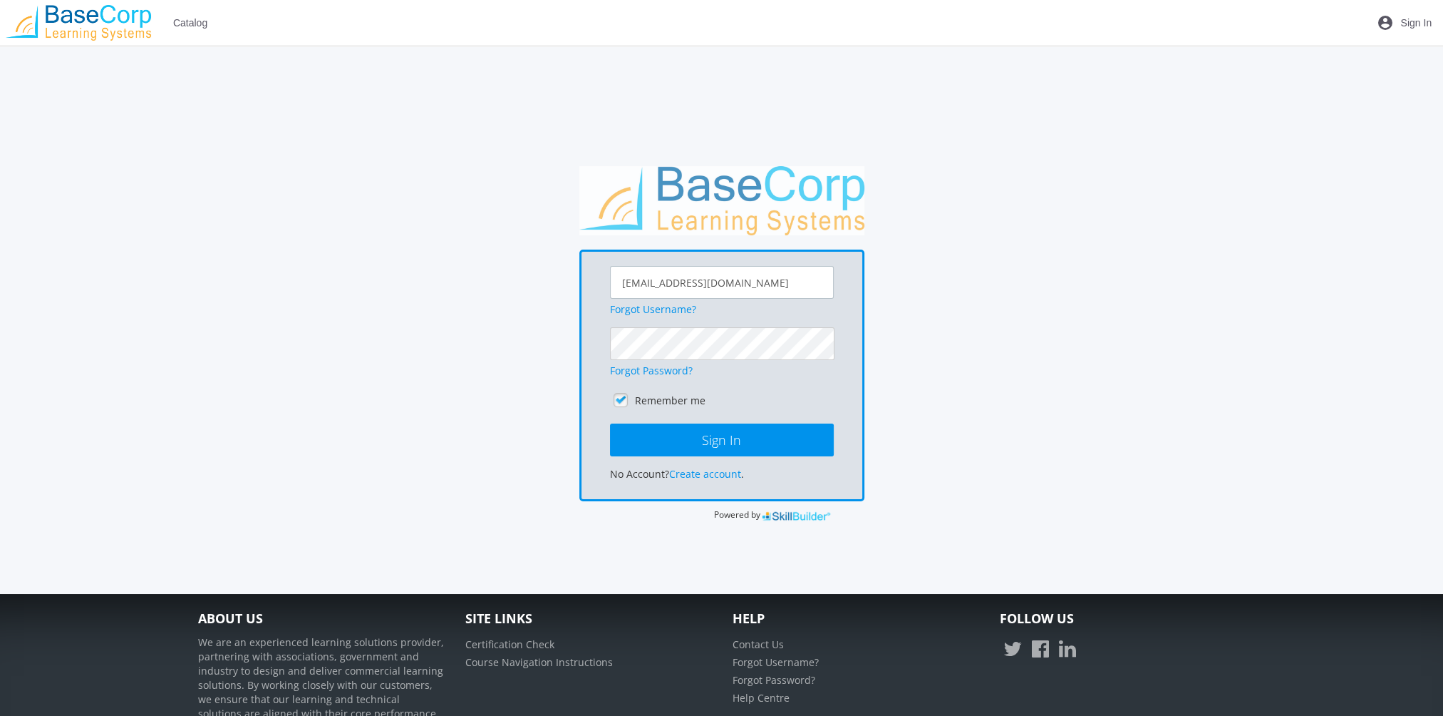
drag, startPoint x: 722, startPoint y: 282, endPoint x: 401, endPoint y: 295, distance: 321.7
click at [401, 295] on div "[EMAIL_ADDRESS][DOMAIN_NAME] Forgot Username? Forgot Password? Remember me Sign…" at bounding box center [722, 344] width 1062 height 356
type input "[EMAIL_ADDRESS][DOMAIN_NAME]"
click at [610, 423] on button "Sign In" at bounding box center [722, 439] width 224 height 33
